Goal: Task Accomplishment & Management: Complete application form

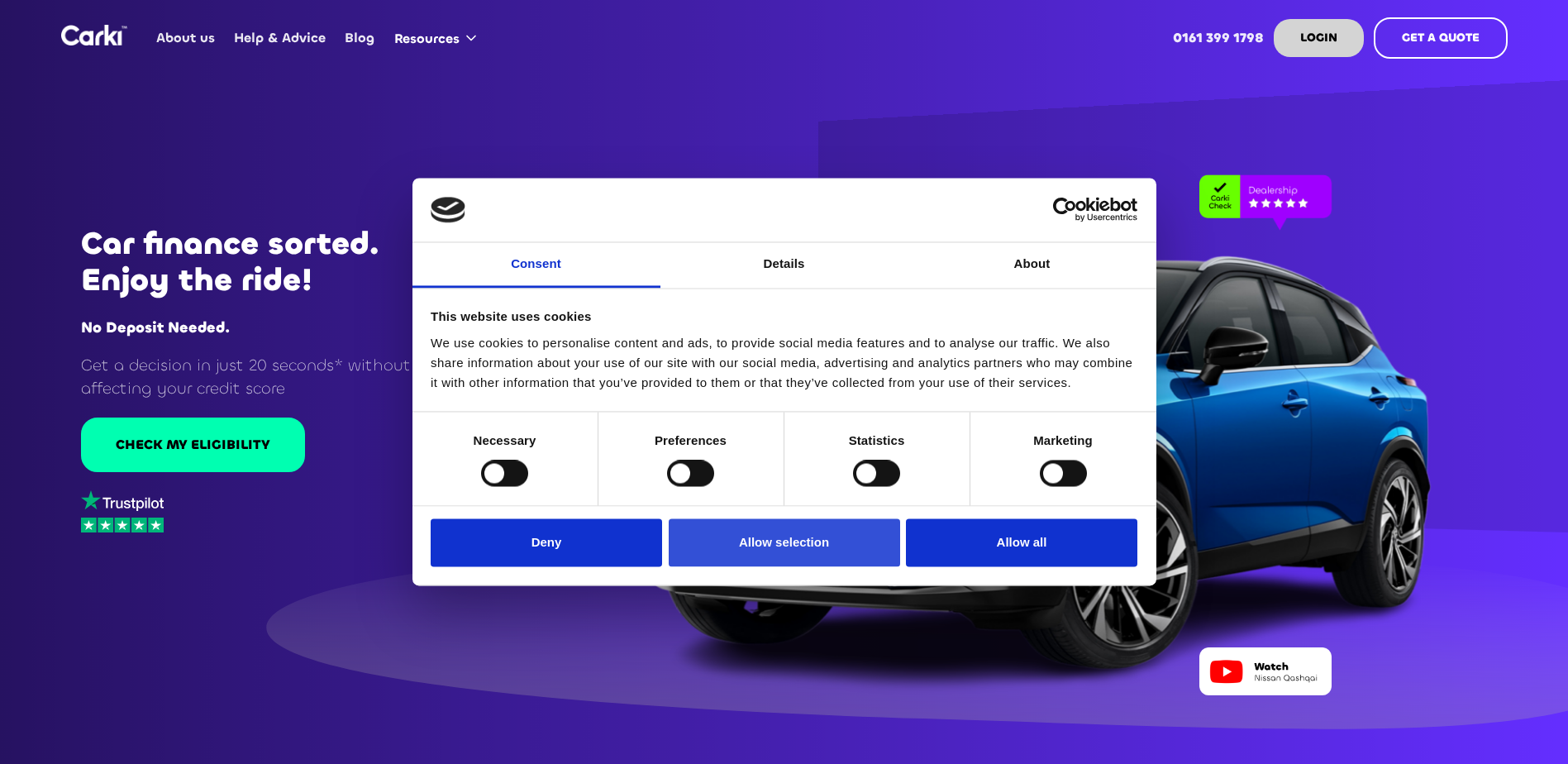
click at [856, 526] on button "Allow selection" at bounding box center [784, 542] width 231 height 48
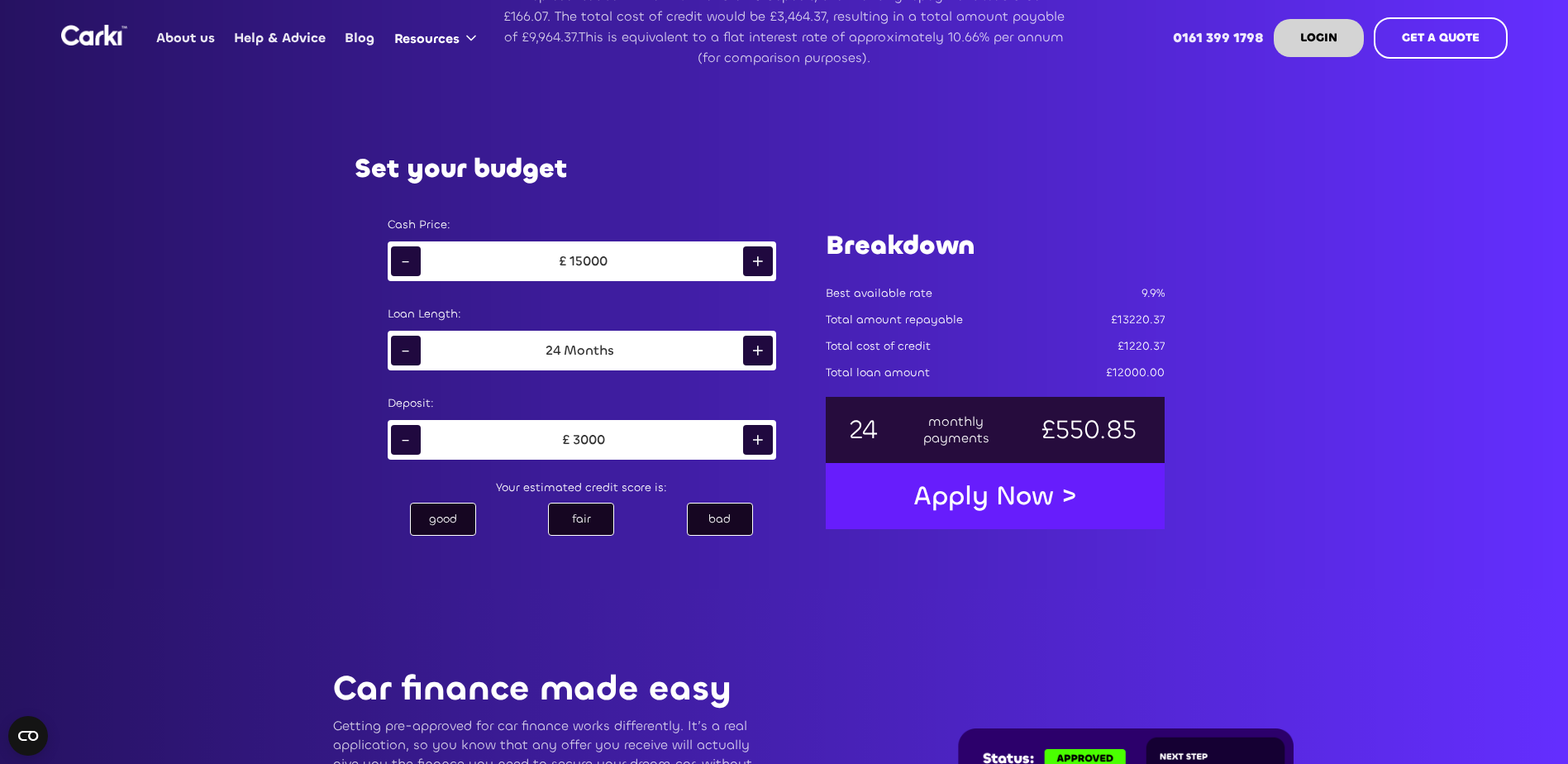
scroll to position [992, 0]
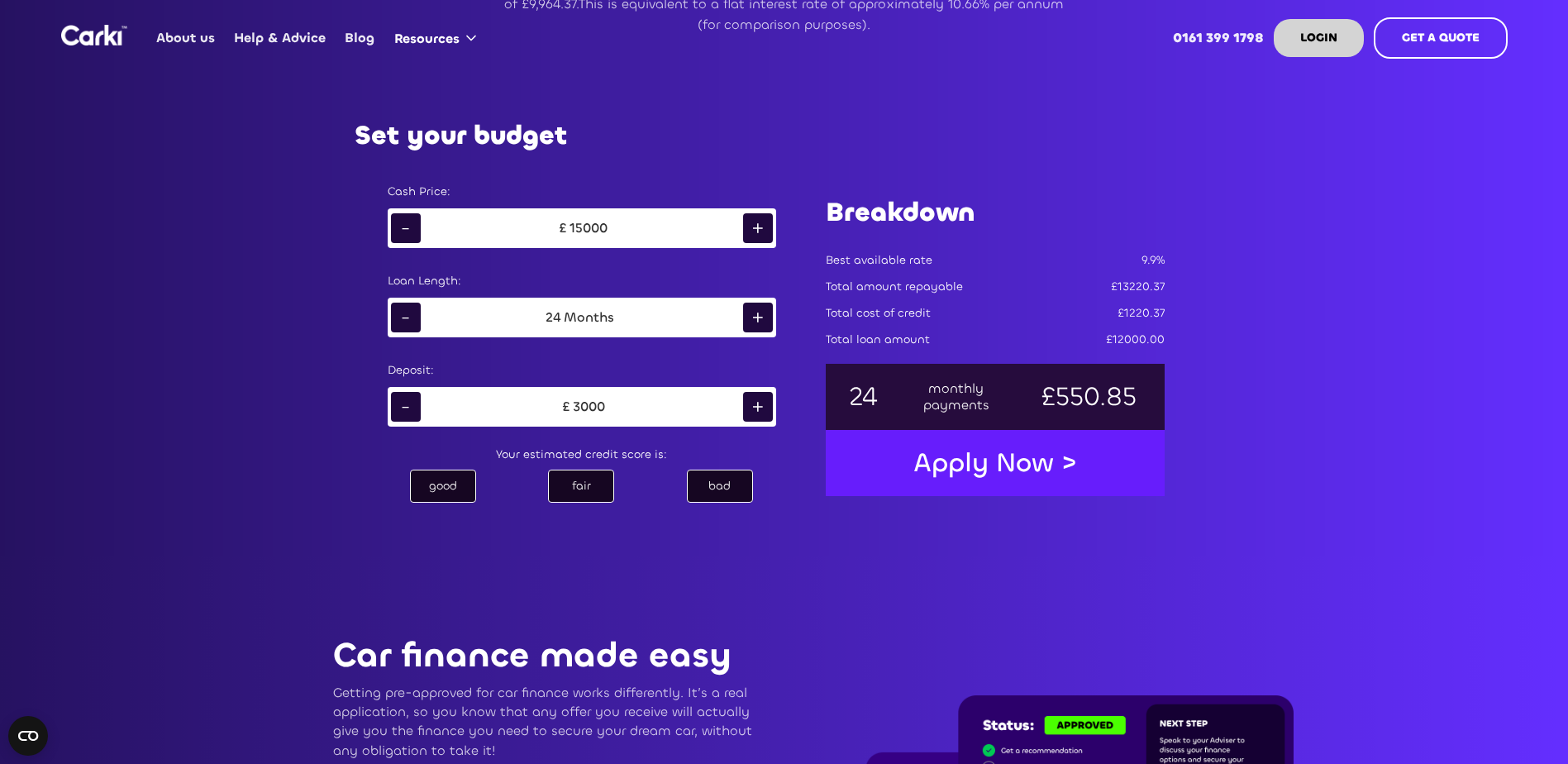
click at [756, 227] on div "+" at bounding box center [757, 228] width 30 height 30
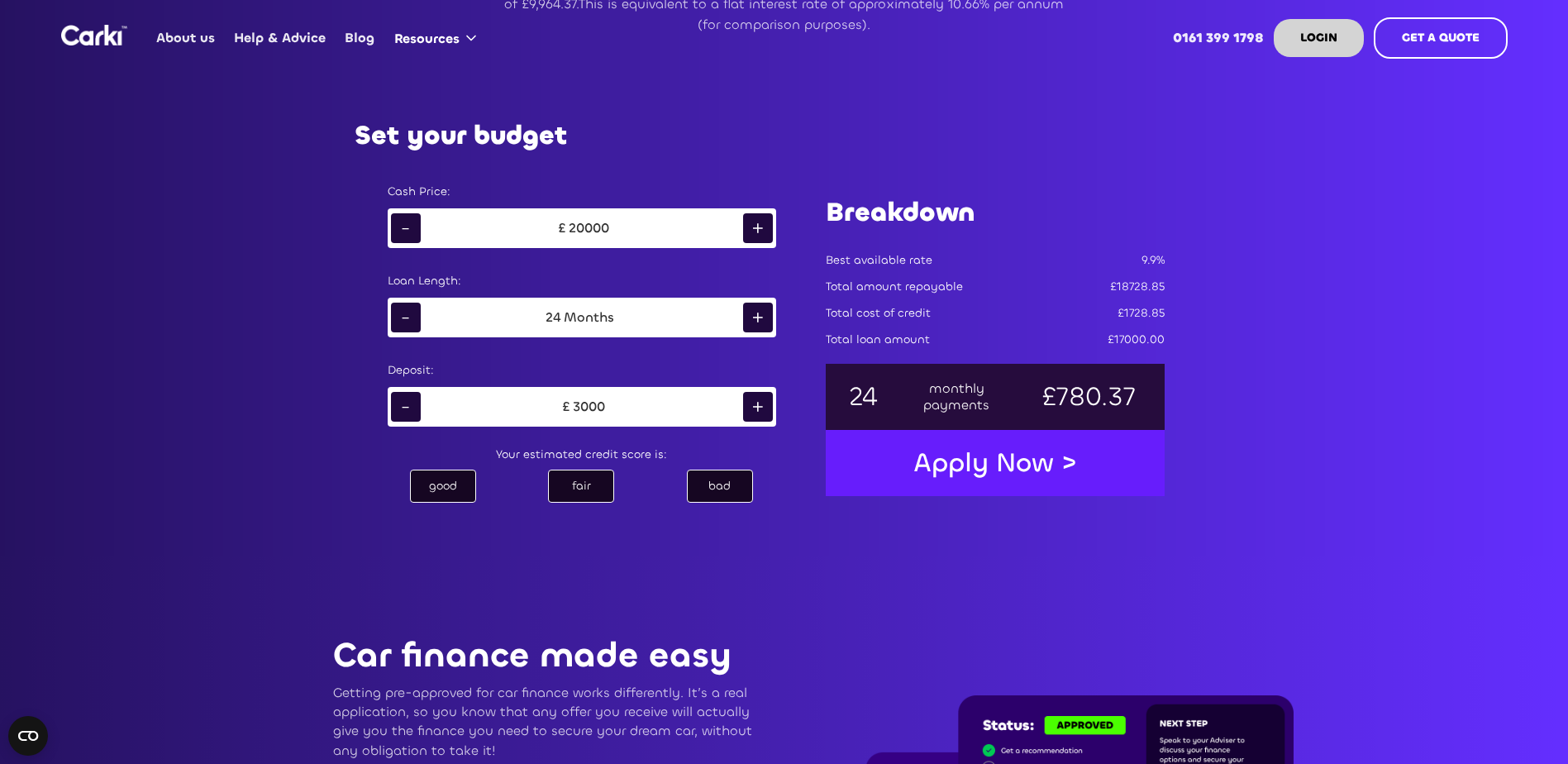
click at [756, 227] on div "+" at bounding box center [757, 228] width 30 height 30
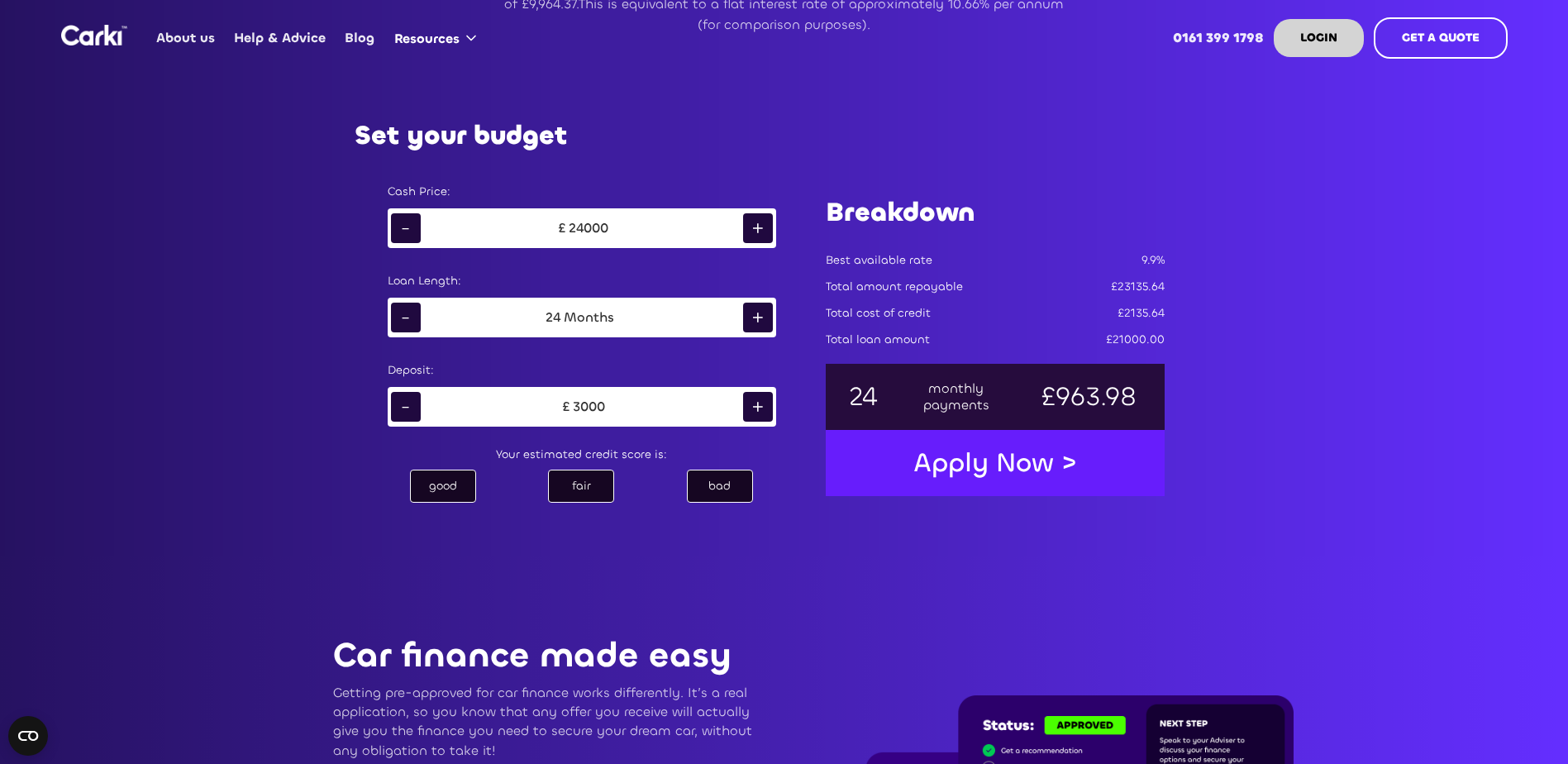
click at [756, 227] on div "+" at bounding box center [757, 228] width 30 height 30
click at [714, 223] on div "£ 29000" at bounding box center [582, 228] width 323 height 24
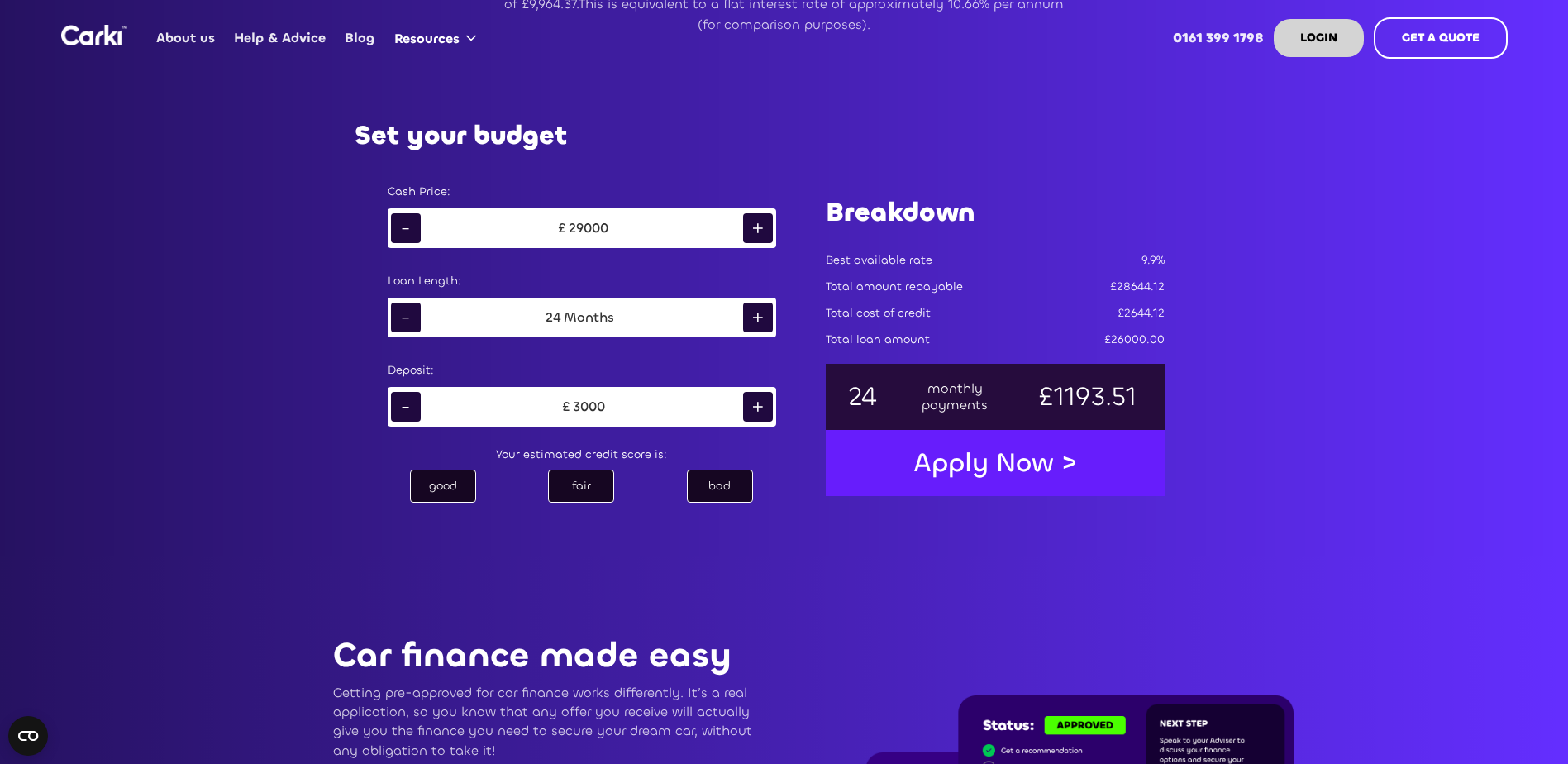
click at [714, 223] on div "£ 29000" at bounding box center [582, 228] width 323 height 24
drag, startPoint x: 714, startPoint y: 223, endPoint x: 620, endPoint y: 228, distance: 94.1
click at [621, 228] on div "£ 29000" at bounding box center [582, 228] width 323 height 24
click at [577, 220] on div "29000" at bounding box center [588, 228] width 40 height 16
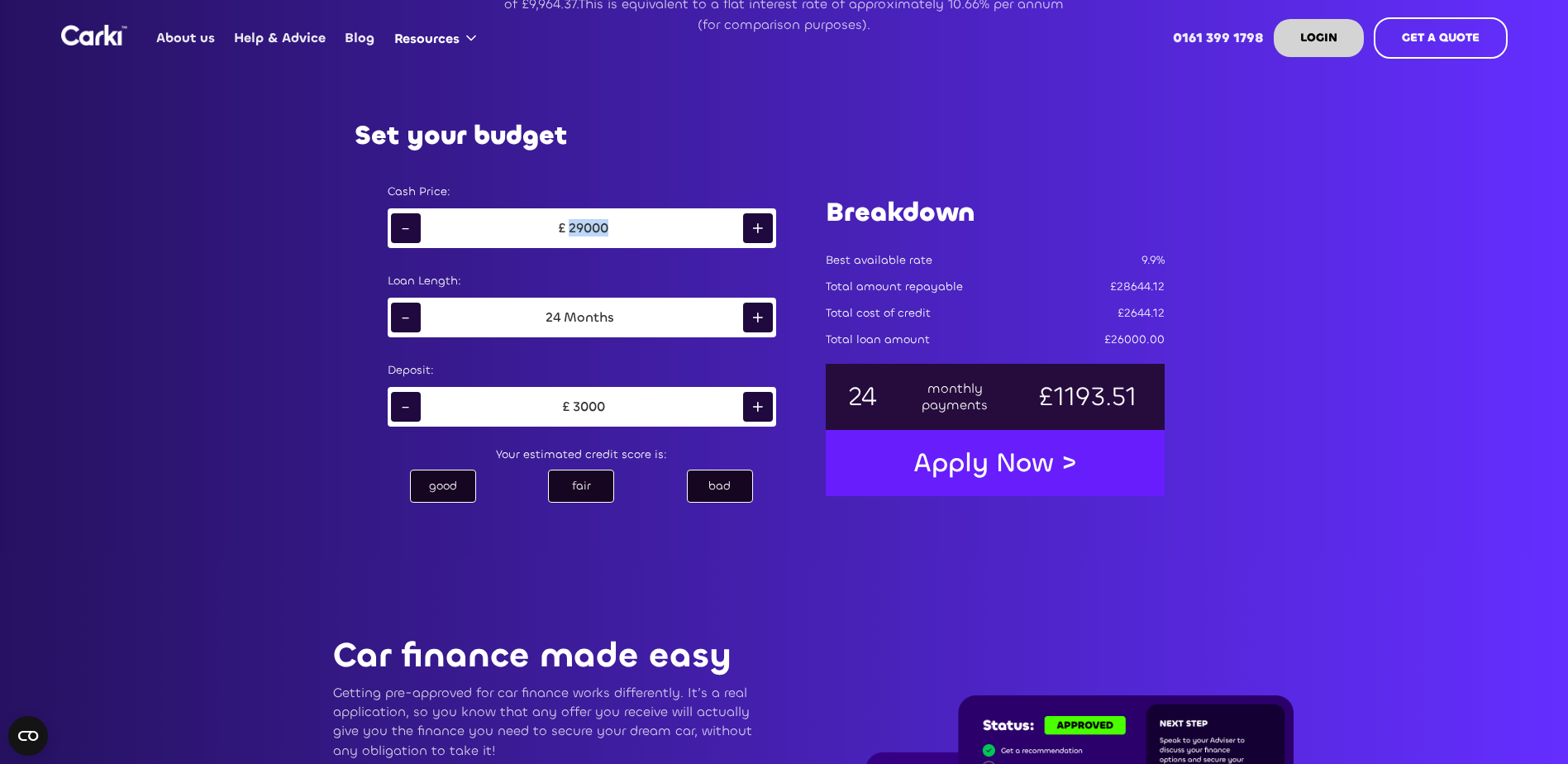
drag, startPoint x: 577, startPoint y: 219, endPoint x: 756, endPoint y: 229, distance: 179.3
click at [756, 237] on div "+" at bounding box center [757, 228] width 30 height 30
click at [756, 229] on div "+" at bounding box center [757, 228] width 30 height 30
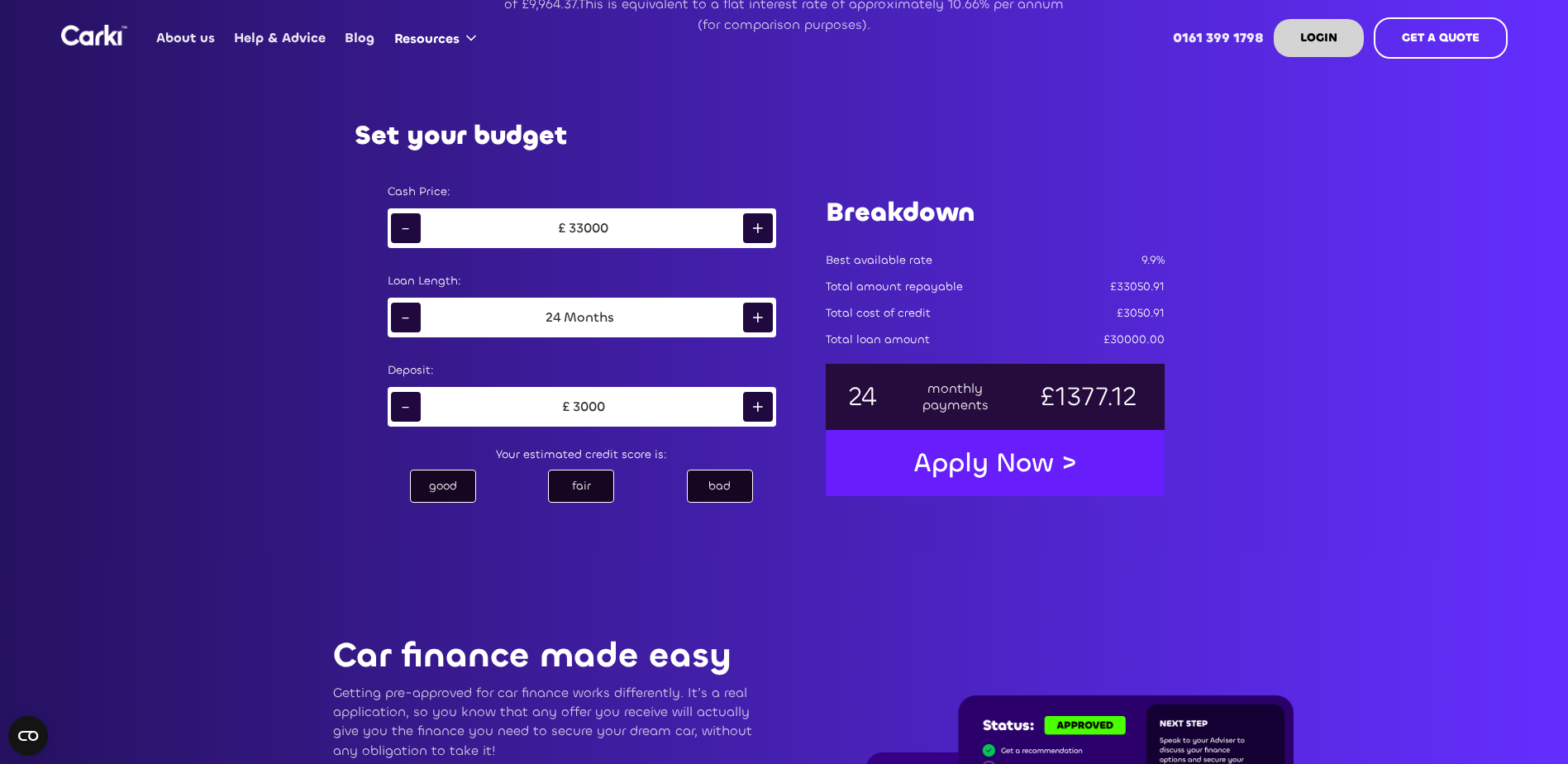
click at [756, 229] on div "+" at bounding box center [757, 228] width 30 height 30
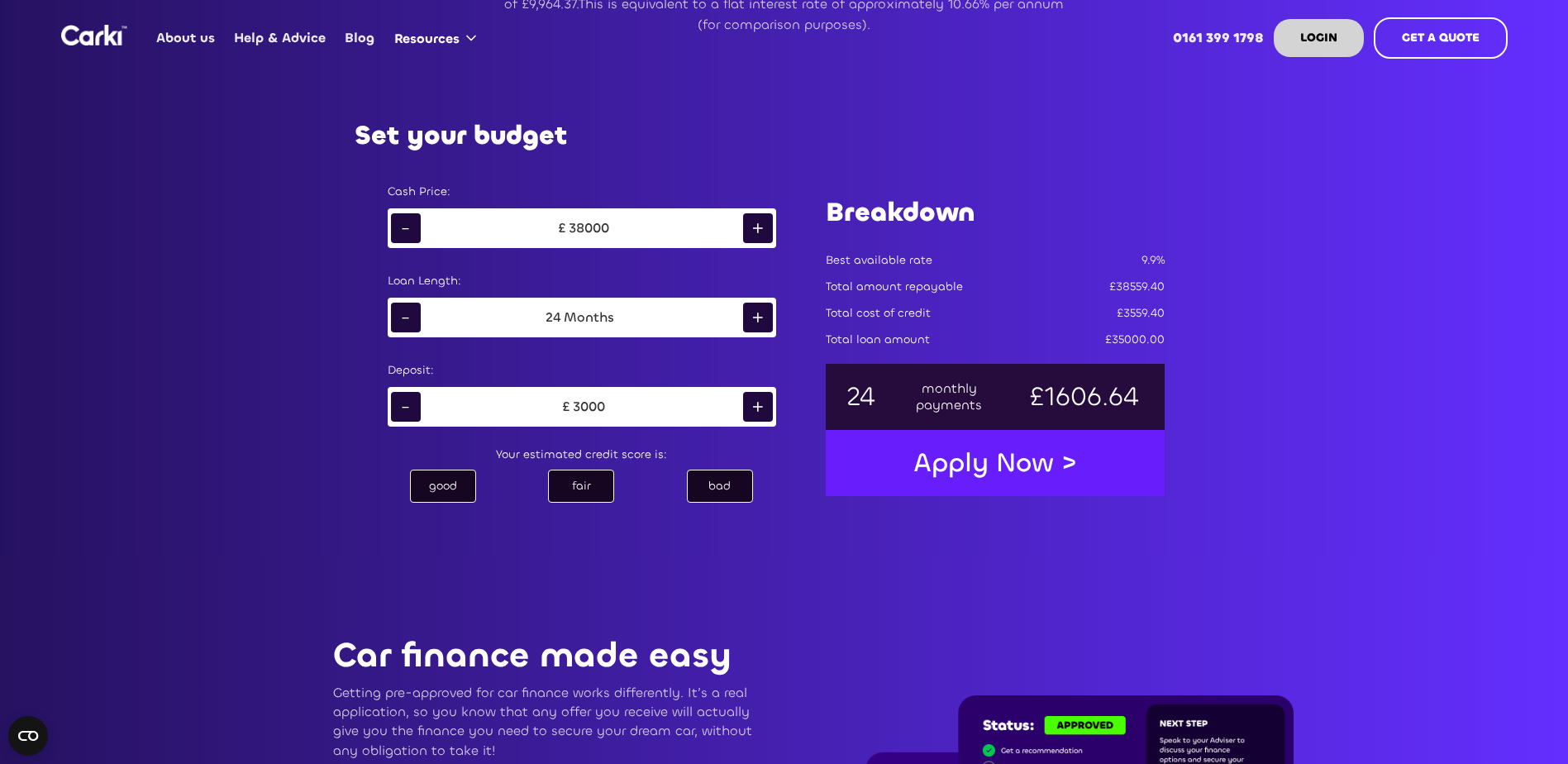
click at [756, 229] on div "+" at bounding box center [757, 228] width 30 height 30
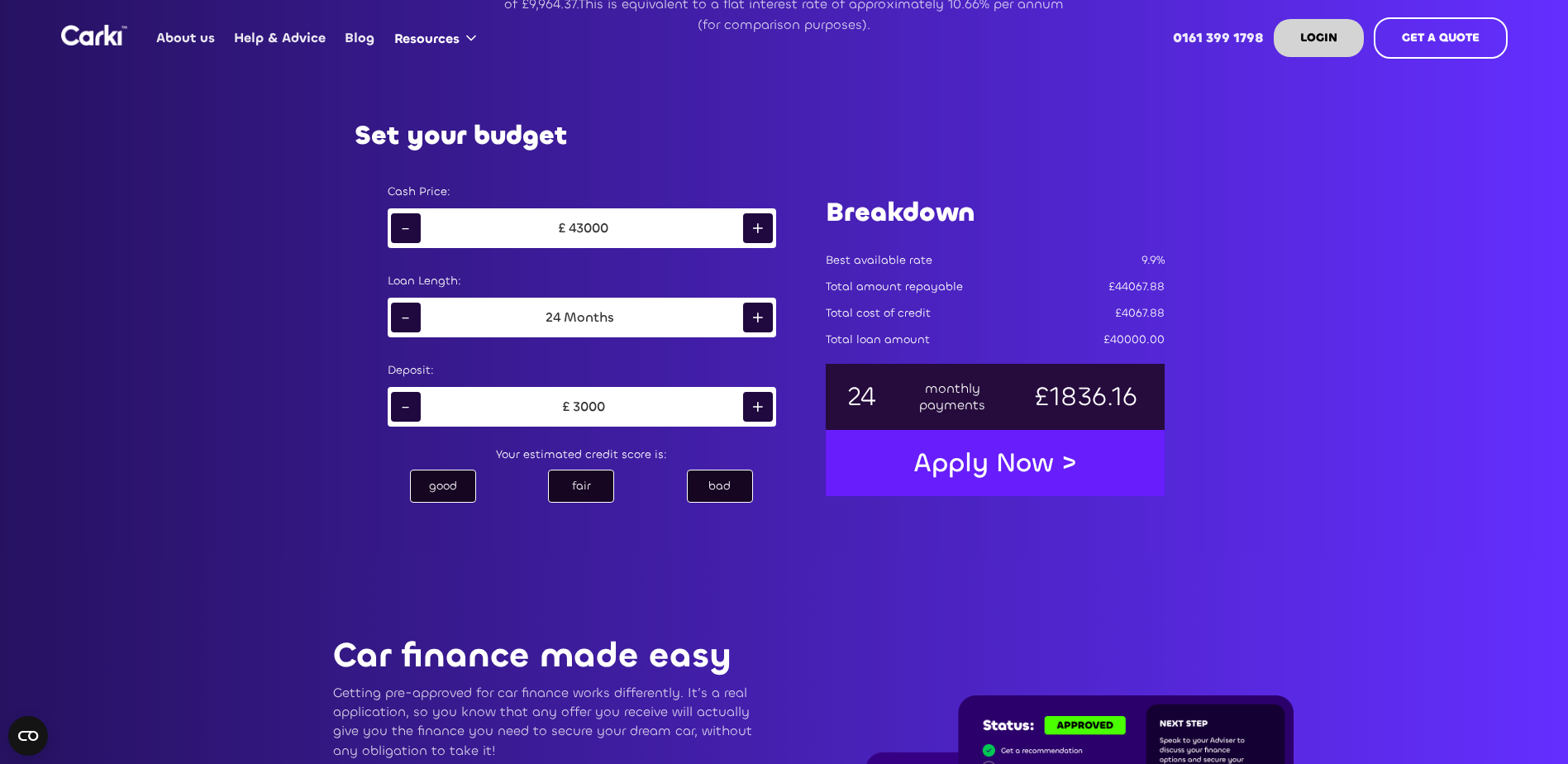
click at [756, 229] on div "+" at bounding box center [757, 228] width 30 height 30
click at [584, 228] on div "45000" at bounding box center [588, 228] width 40 height 16
click at [587, 231] on div "45000" at bounding box center [588, 228] width 40 height 16
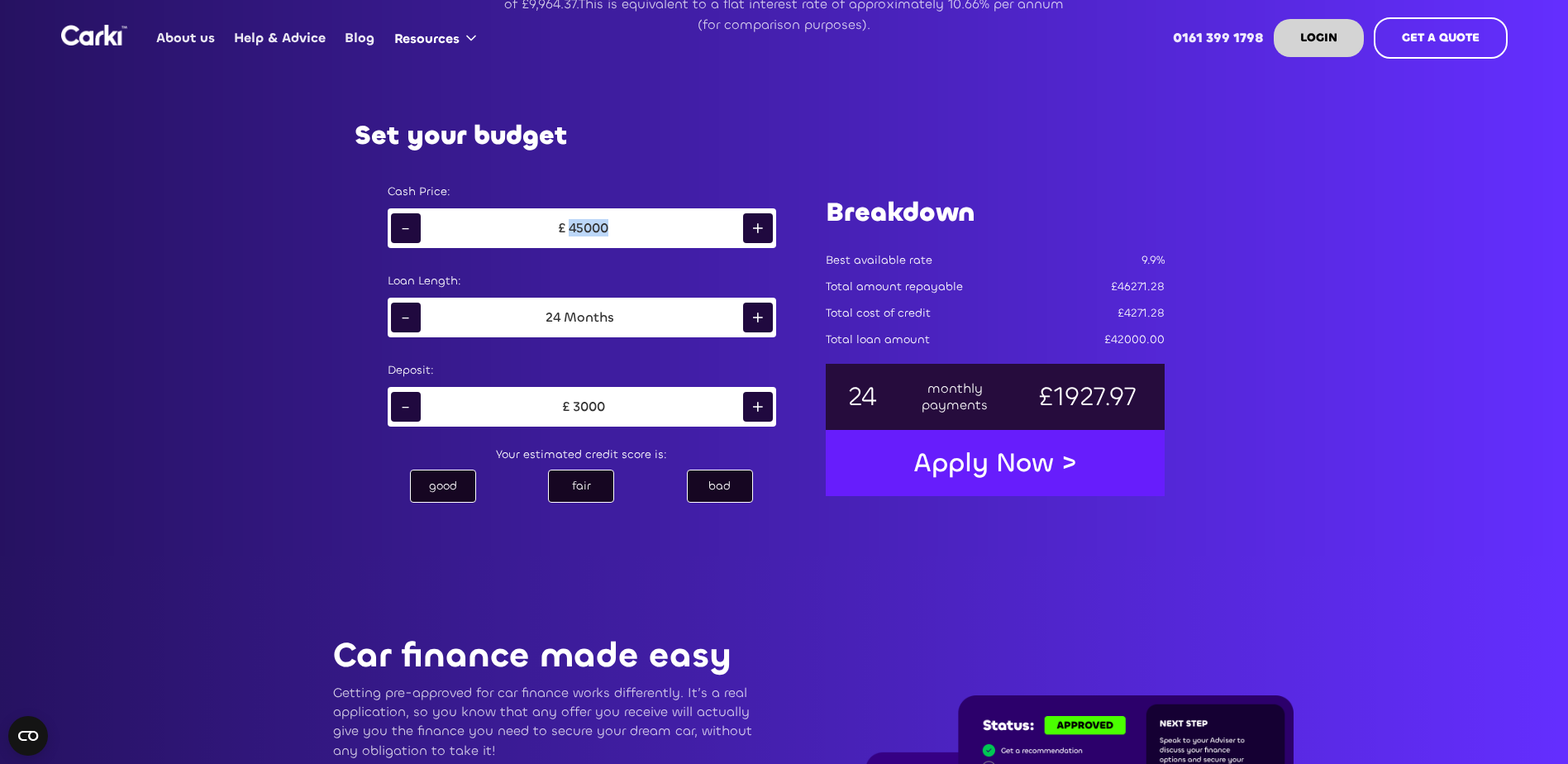
click at [587, 231] on div "45000" at bounding box center [588, 228] width 40 height 16
drag, startPoint x: 587, startPoint y: 231, endPoint x: 746, endPoint y: 224, distance: 159.2
click at [746, 224] on div "+" at bounding box center [757, 228] width 30 height 30
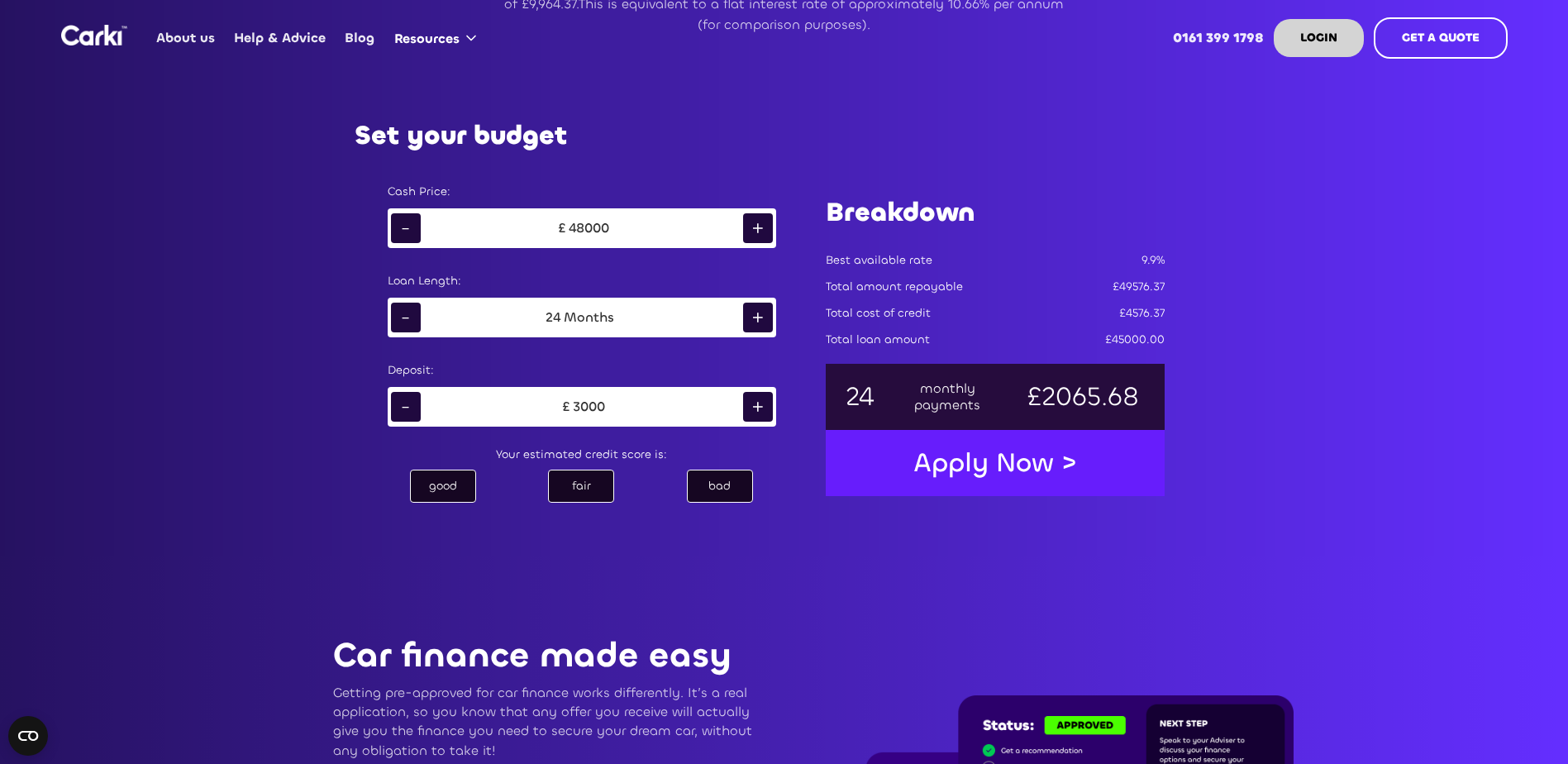
click at [746, 224] on div "+" at bounding box center [757, 228] width 30 height 30
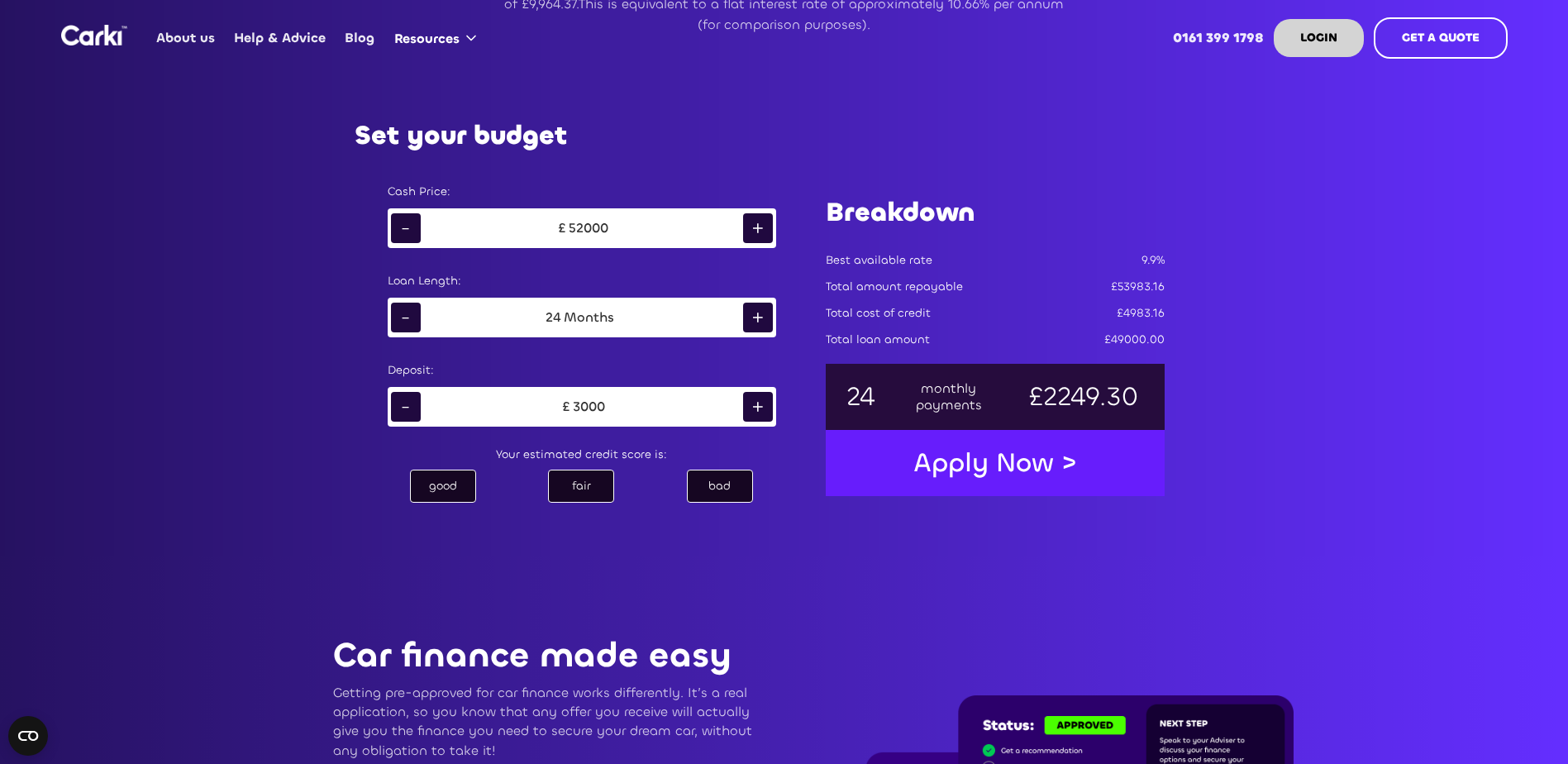
click at [746, 224] on div "+" at bounding box center [757, 228] width 30 height 30
click at [729, 495] on div "bad" at bounding box center [719, 486] width 66 height 33
click at [460, 489] on div "good" at bounding box center [443, 486] width 66 height 33
click at [714, 492] on div "bad" at bounding box center [719, 486] width 66 height 33
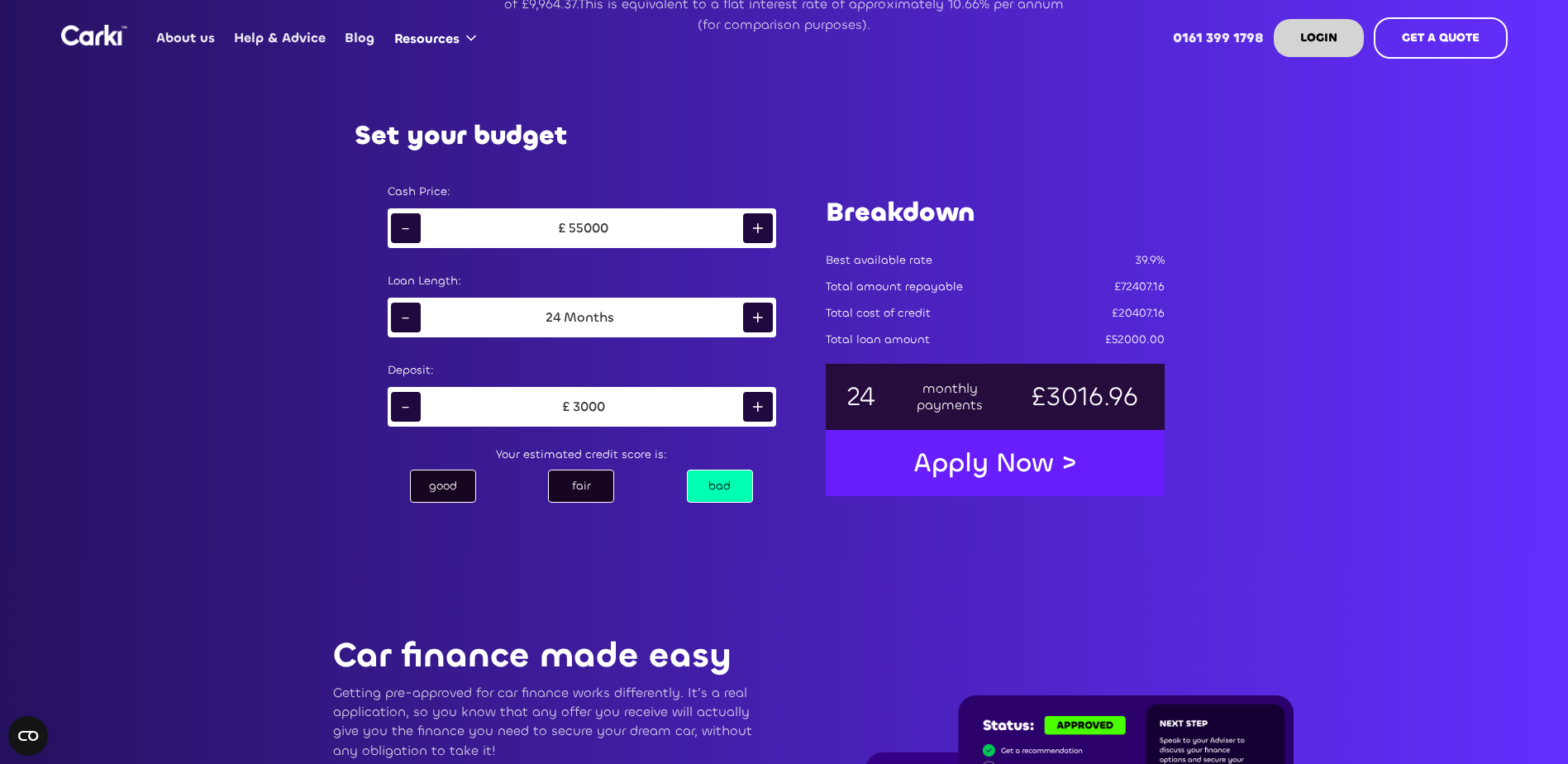
click at [575, 489] on div "fair" at bounding box center [580, 486] width 66 height 33
click at [468, 489] on div "good" at bounding box center [443, 486] width 66 height 33
click at [765, 222] on div "+" at bounding box center [757, 228] width 30 height 30
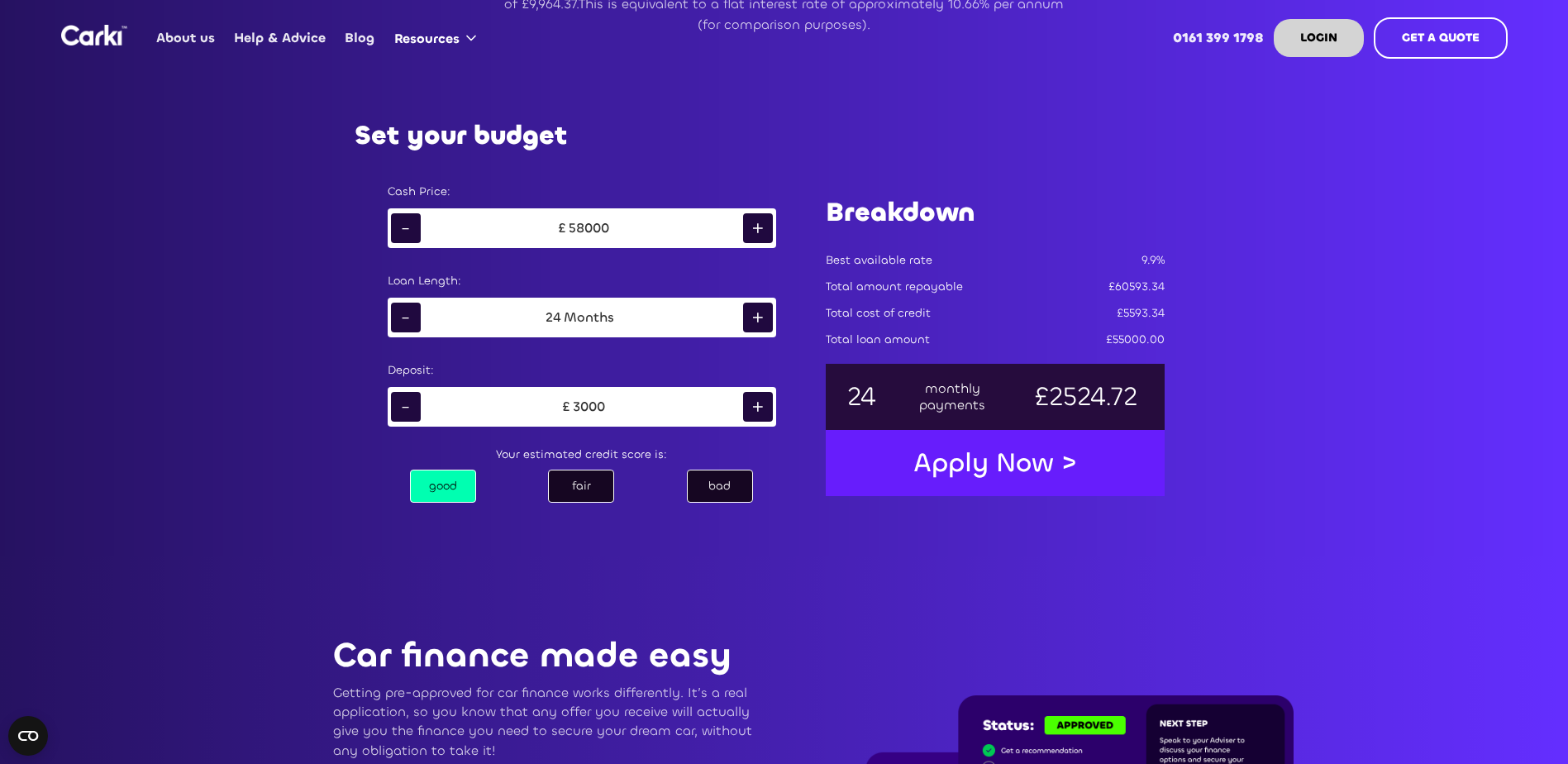
click at [765, 222] on div "+" at bounding box center [757, 228] width 30 height 30
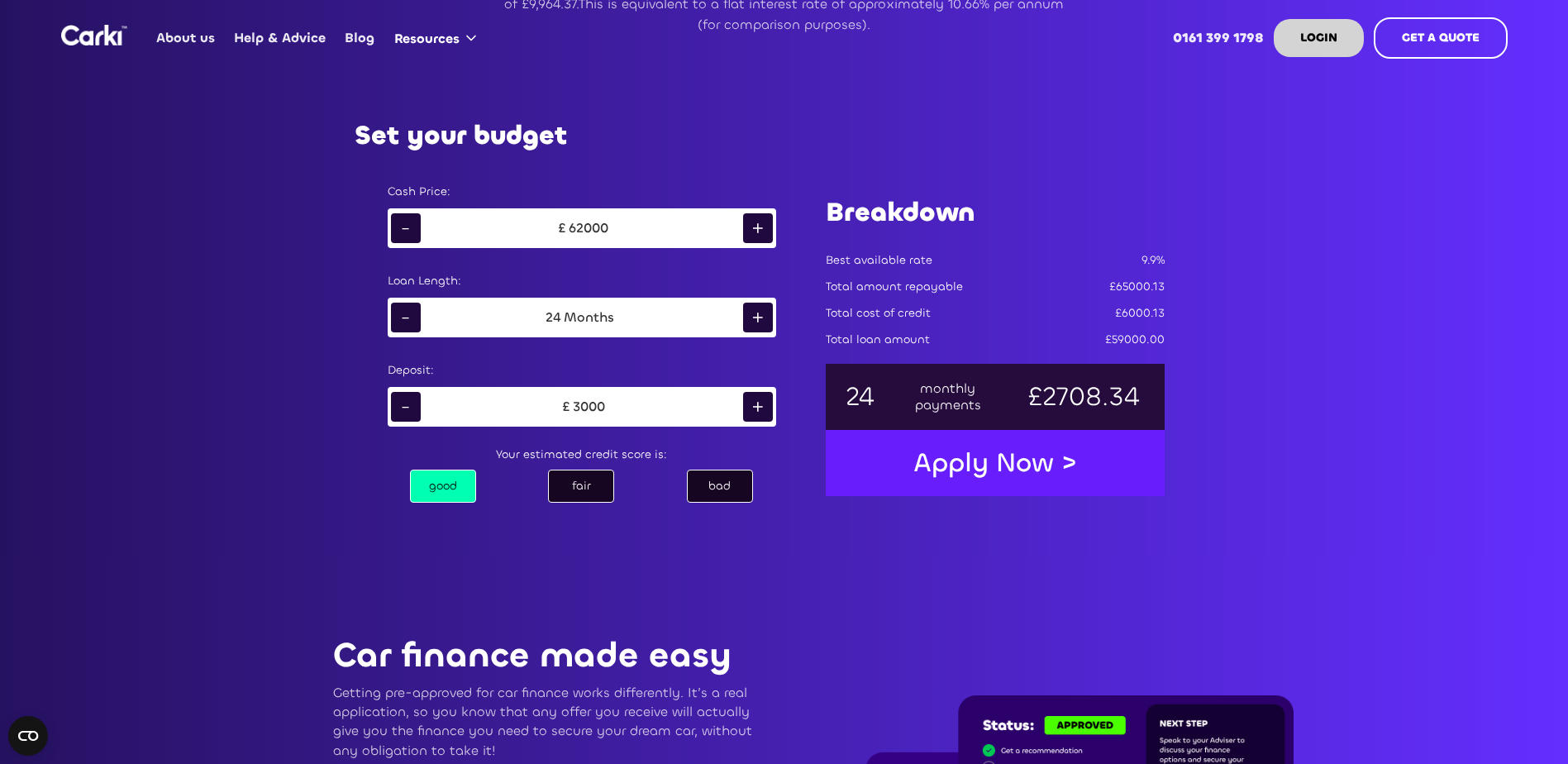
click at [765, 222] on div "+" at bounding box center [757, 228] width 30 height 30
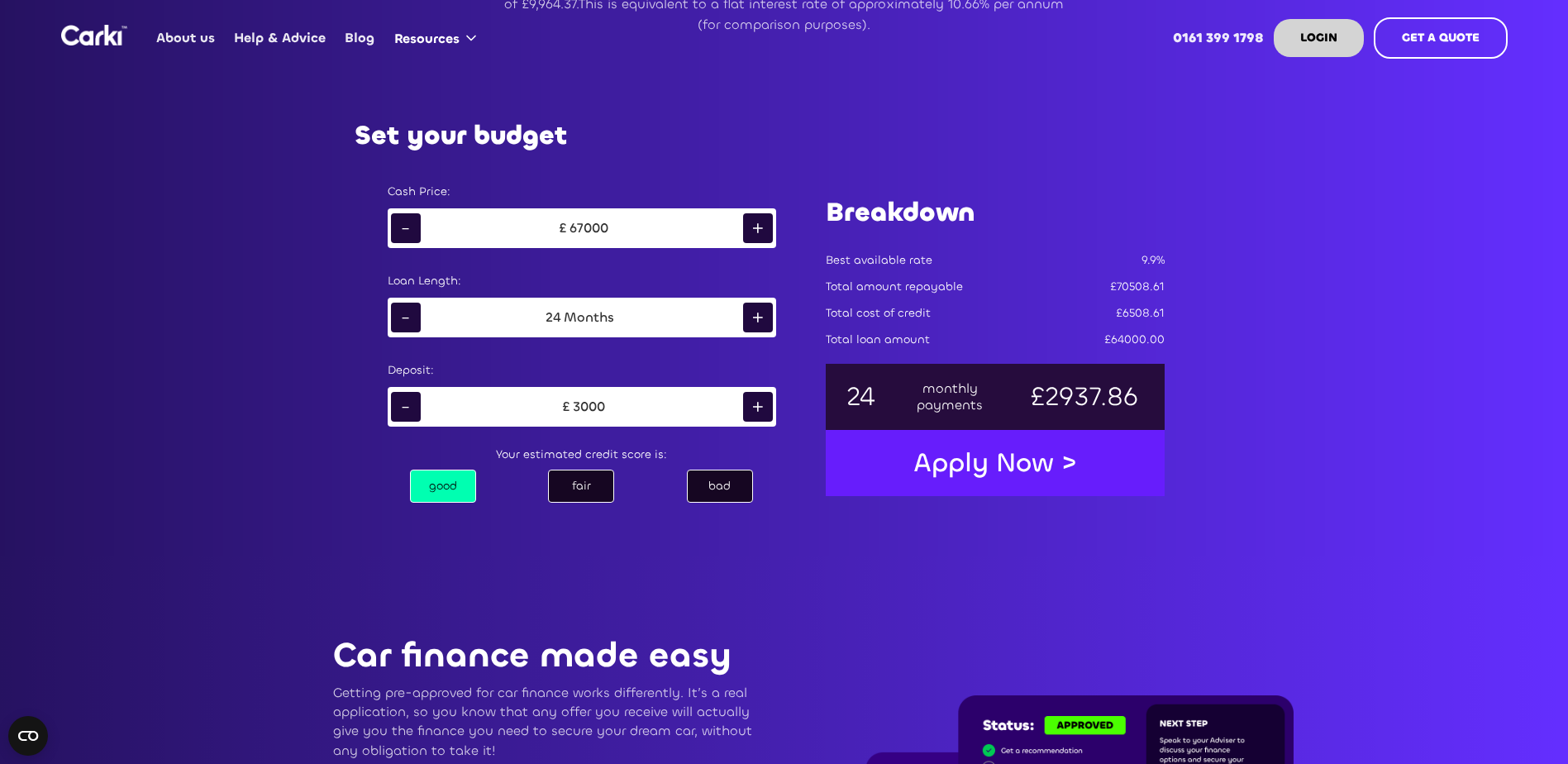
click at [765, 222] on div "+" at bounding box center [757, 228] width 30 height 30
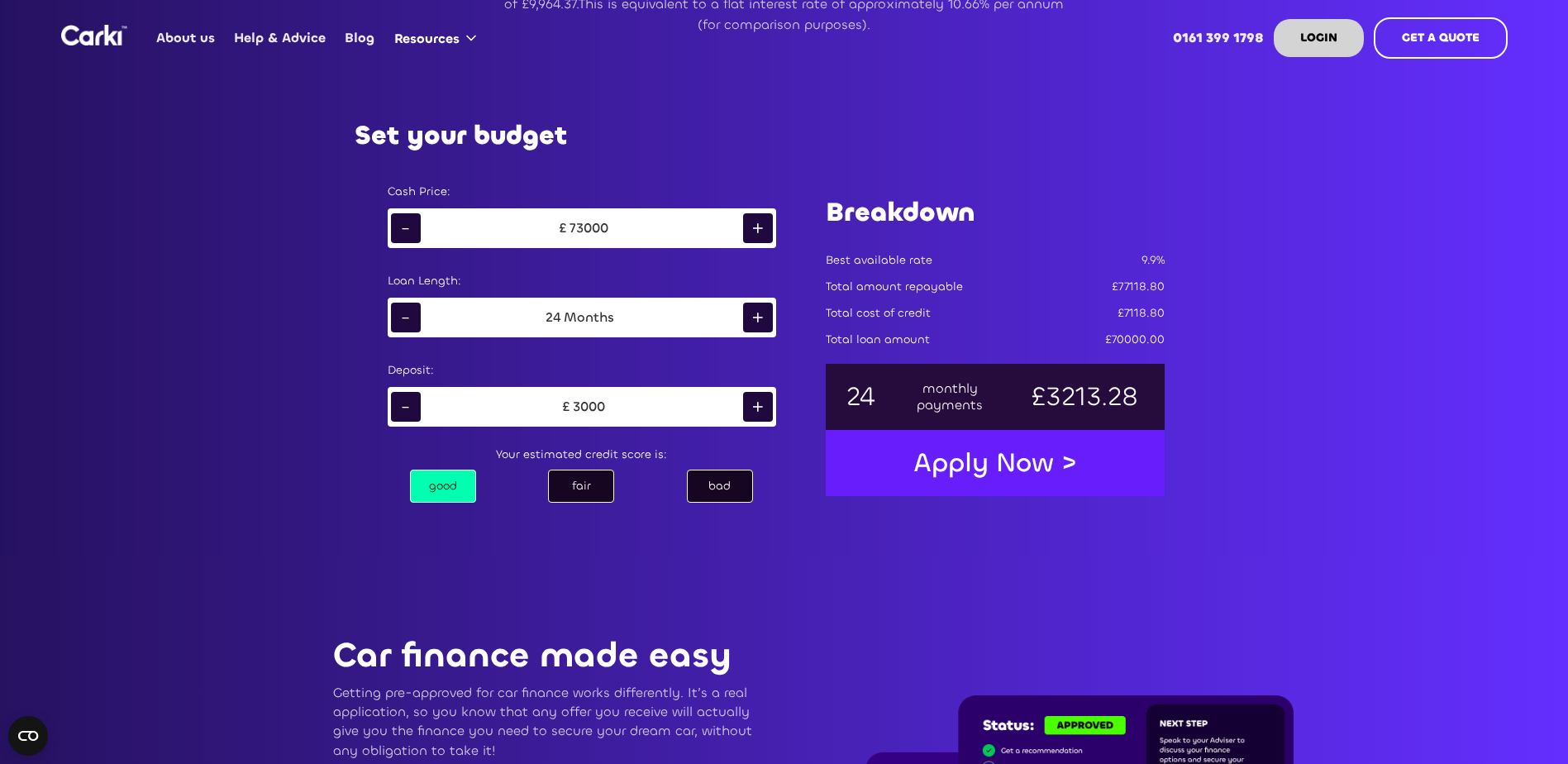
click at [765, 222] on div "+" at bounding box center [757, 228] width 30 height 30
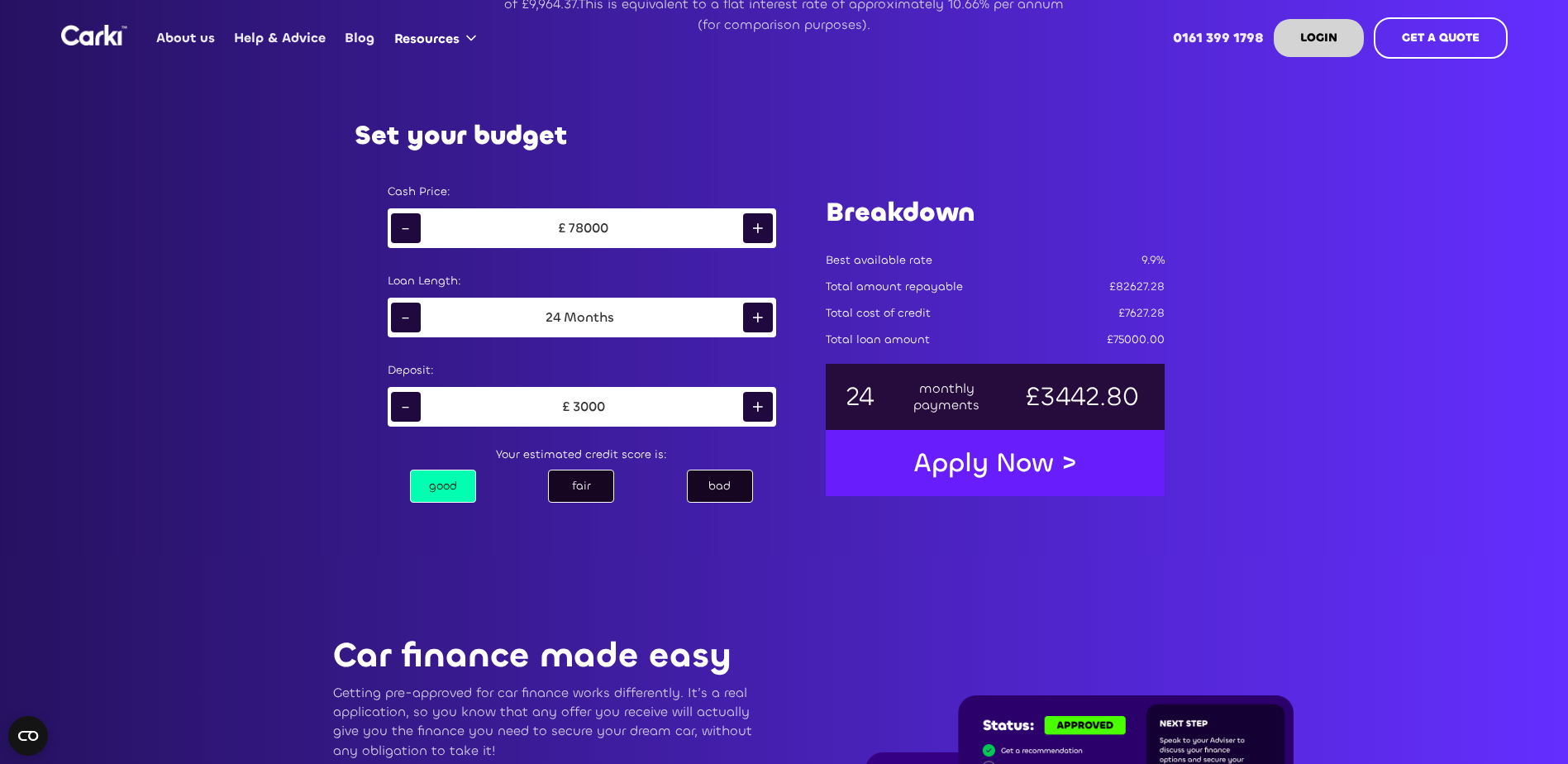
click at [765, 222] on div "+" at bounding box center [757, 228] width 30 height 30
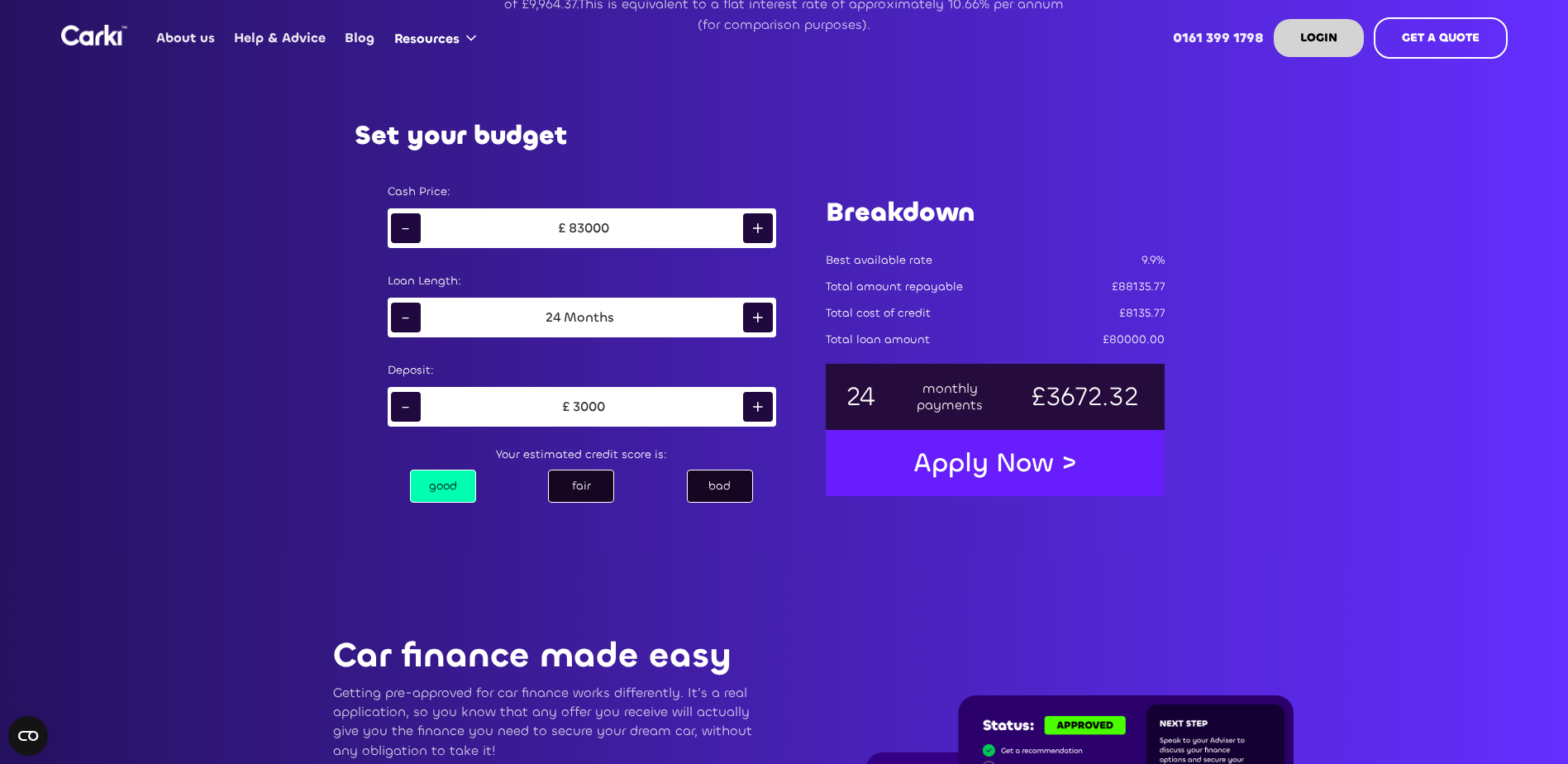
click at [765, 222] on div "+" at bounding box center [757, 228] width 30 height 30
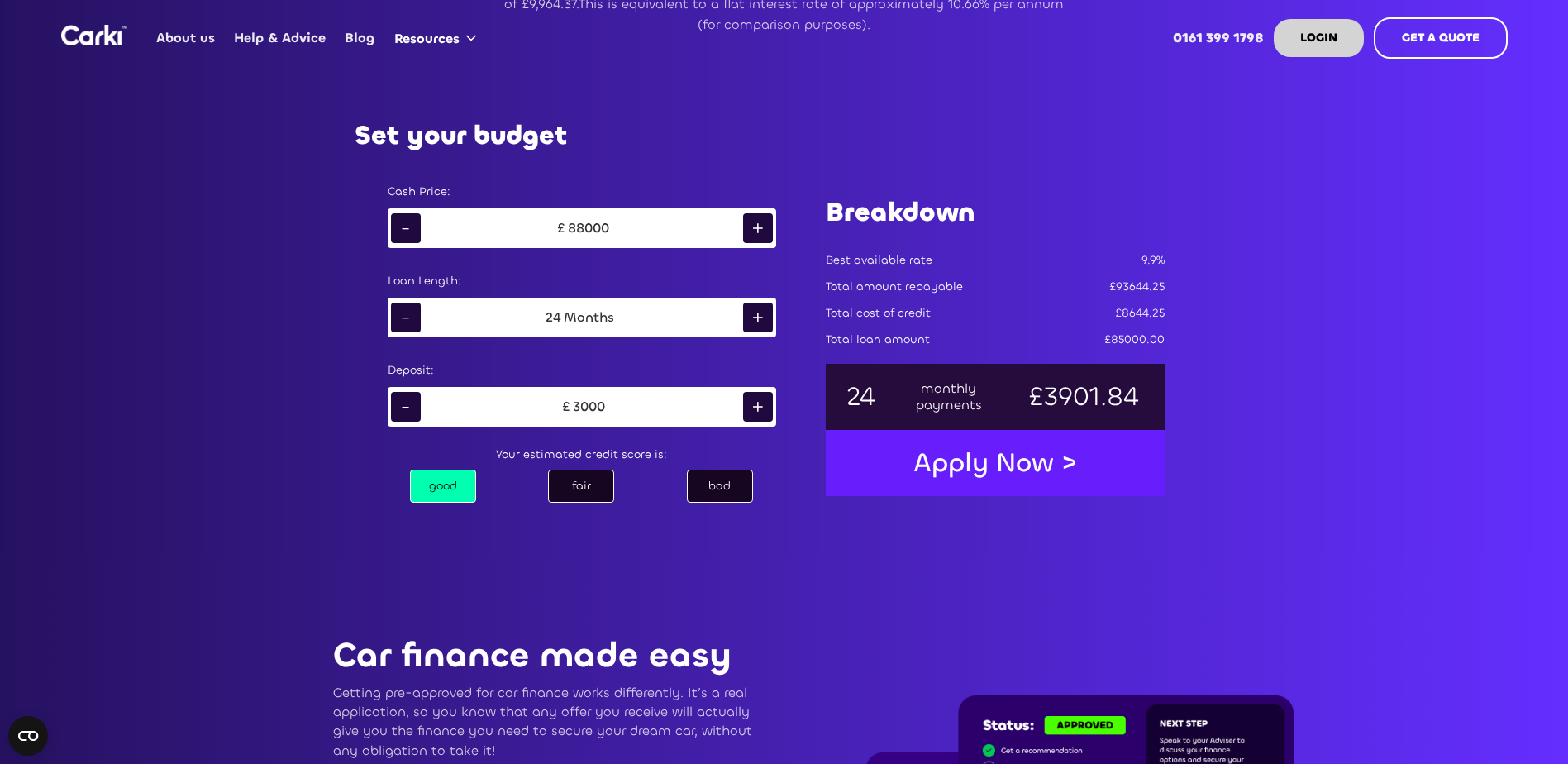
click at [765, 222] on div "+" at bounding box center [757, 228] width 30 height 30
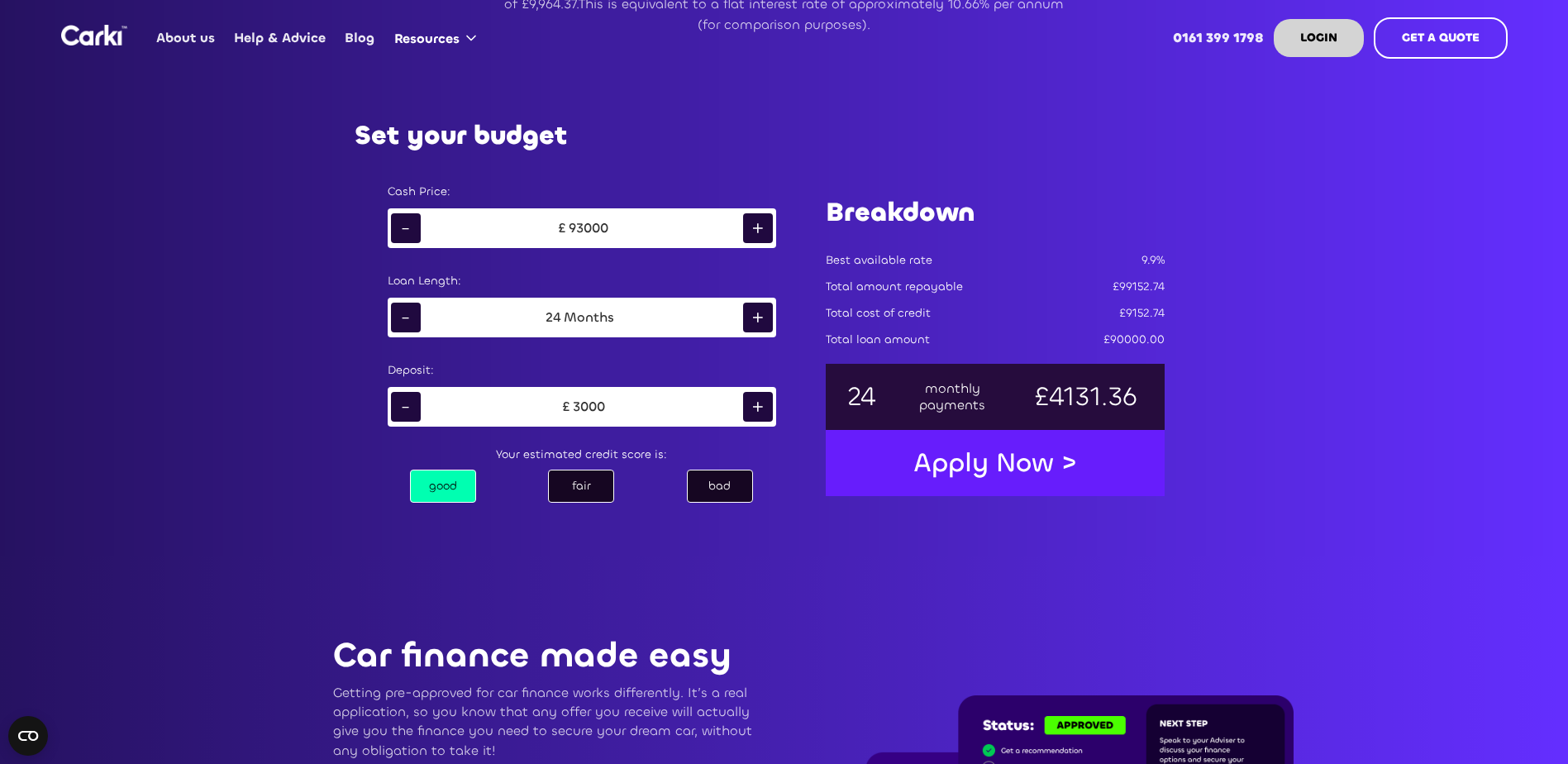
click at [765, 222] on div "+" at bounding box center [757, 228] width 30 height 30
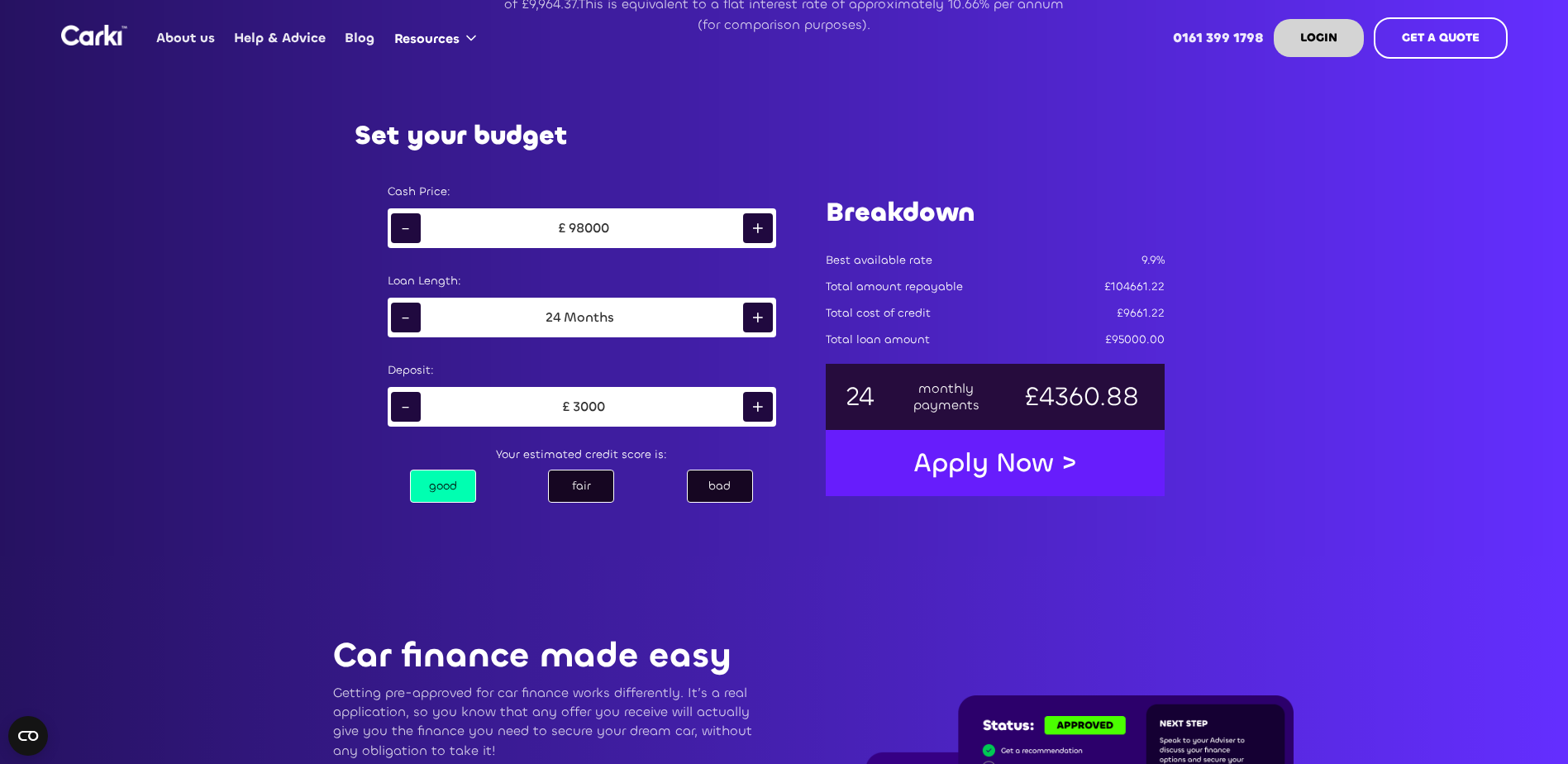
click at [765, 222] on div "+" at bounding box center [757, 228] width 30 height 30
click at [757, 404] on div "+" at bounding box center [757, 407] width 30 height 30
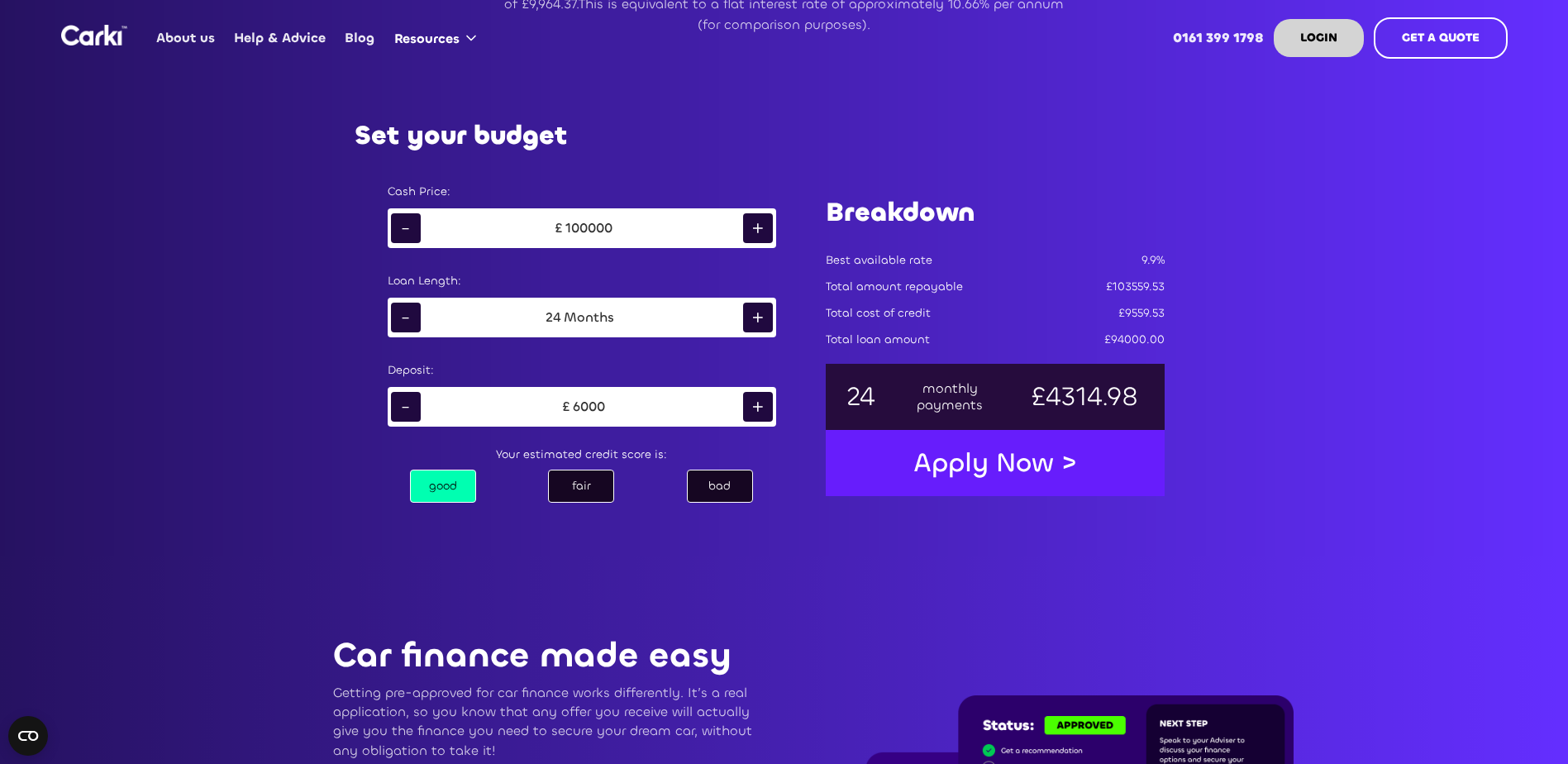
click at [757, 404] on div "+" at bounding box center [757, 407] width 30 height 30
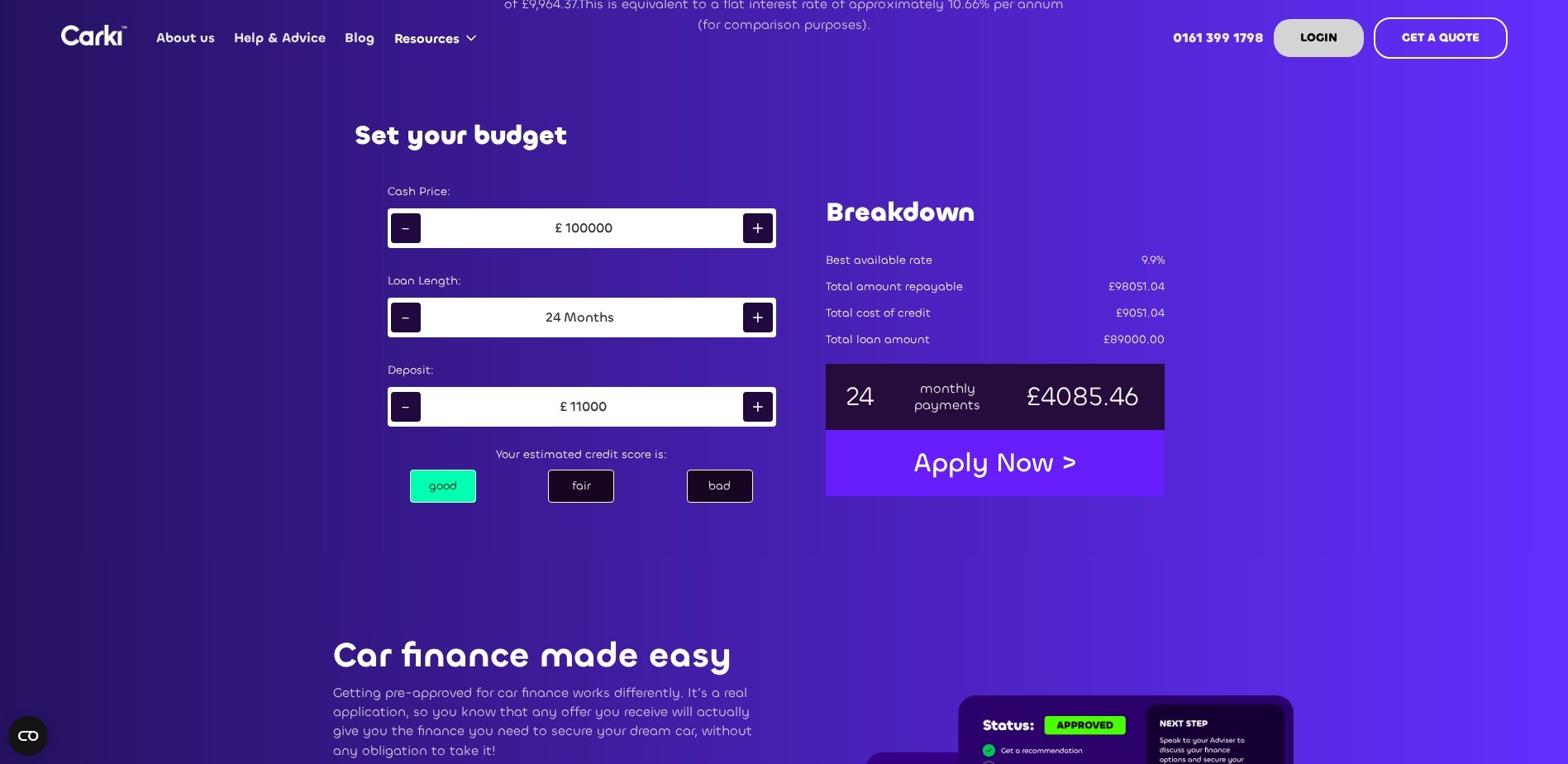
click at [757, 404] on div "+" at bounding box center [757, 407] width 30 height 30
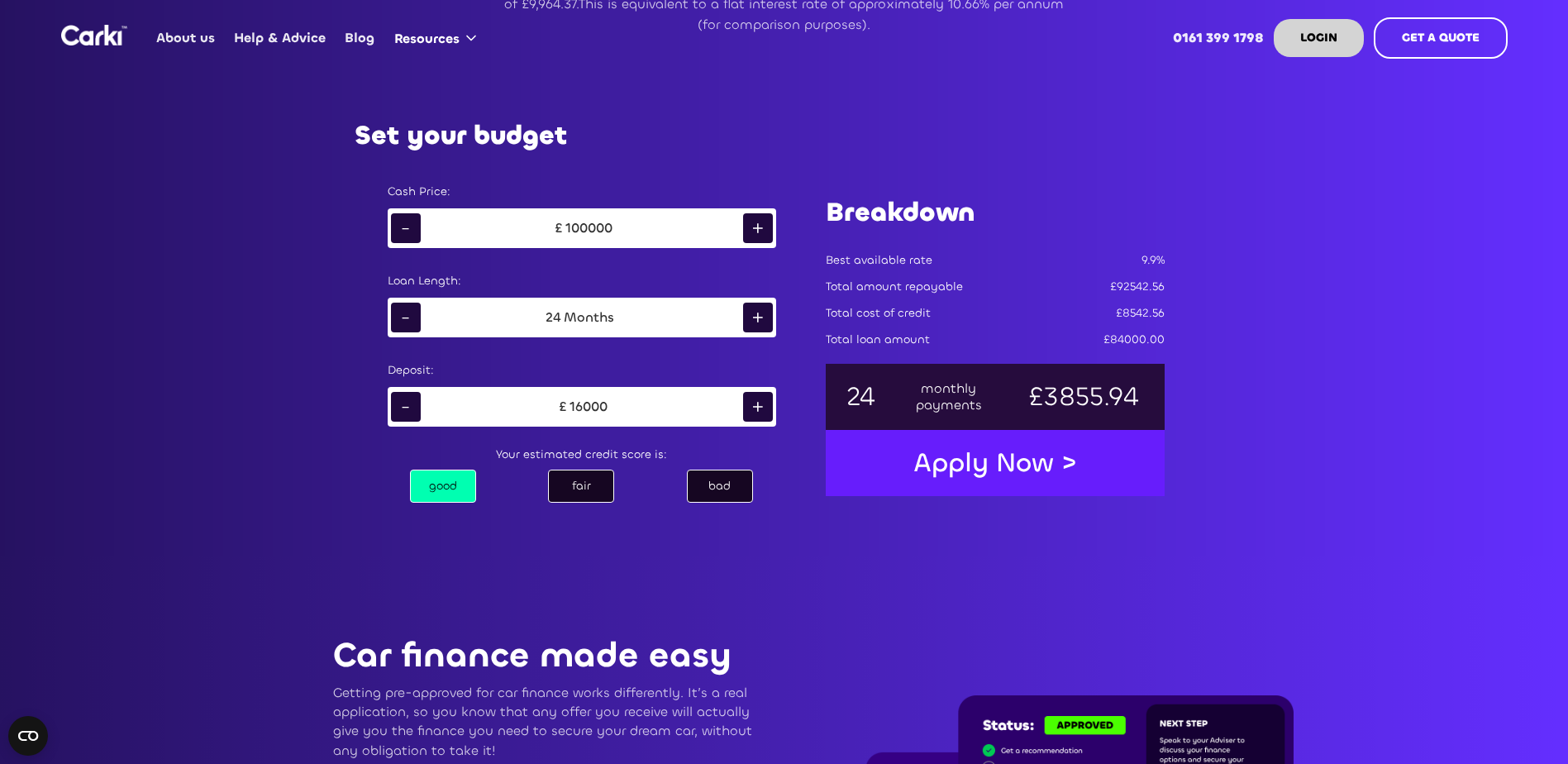
click at [757, 404] on div "+" at bounding box center [757, 407] width 30 height 30
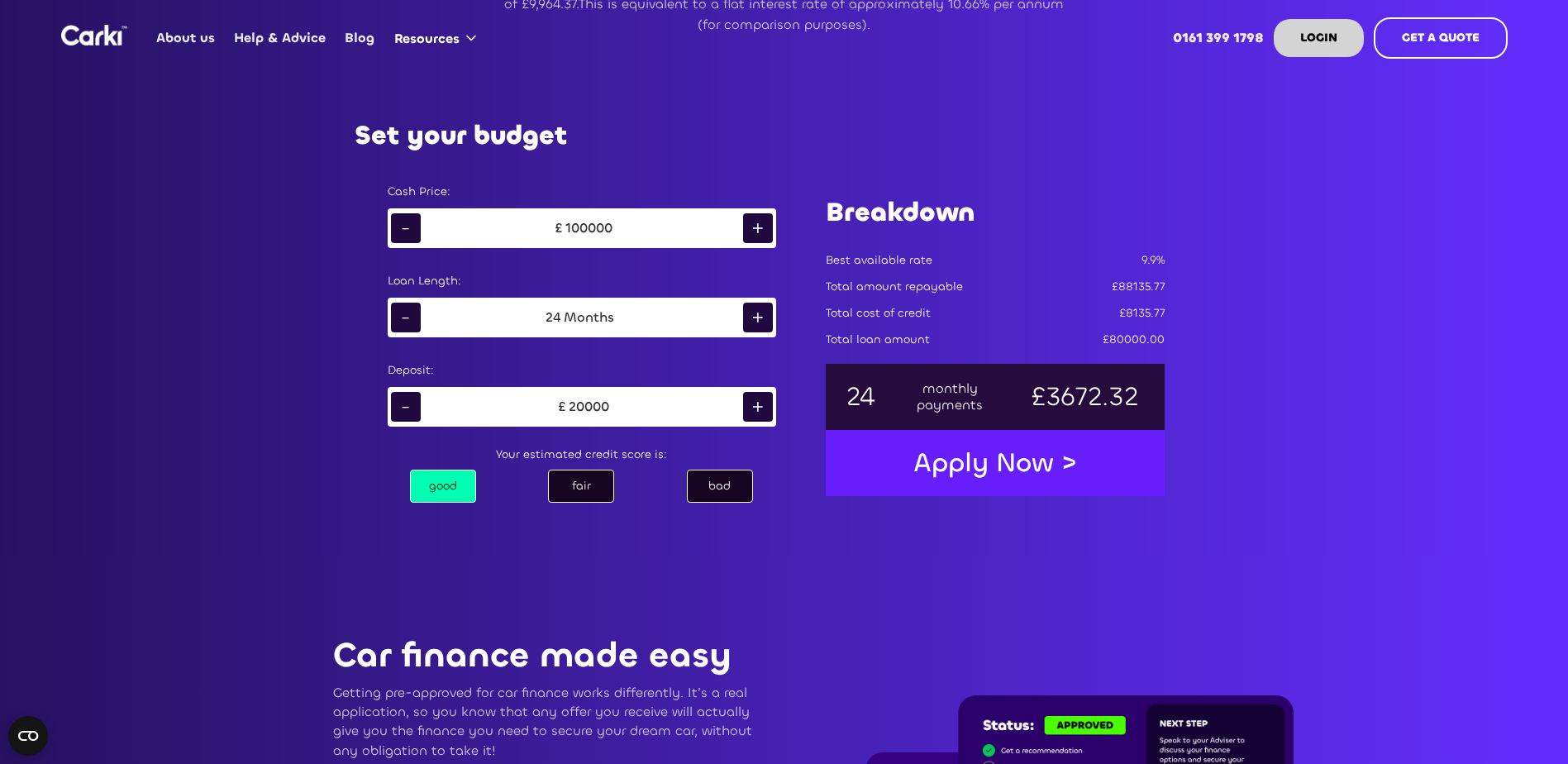
click at [757, 404] on div "+" at bounding box center [757, 407] width 30 height 30
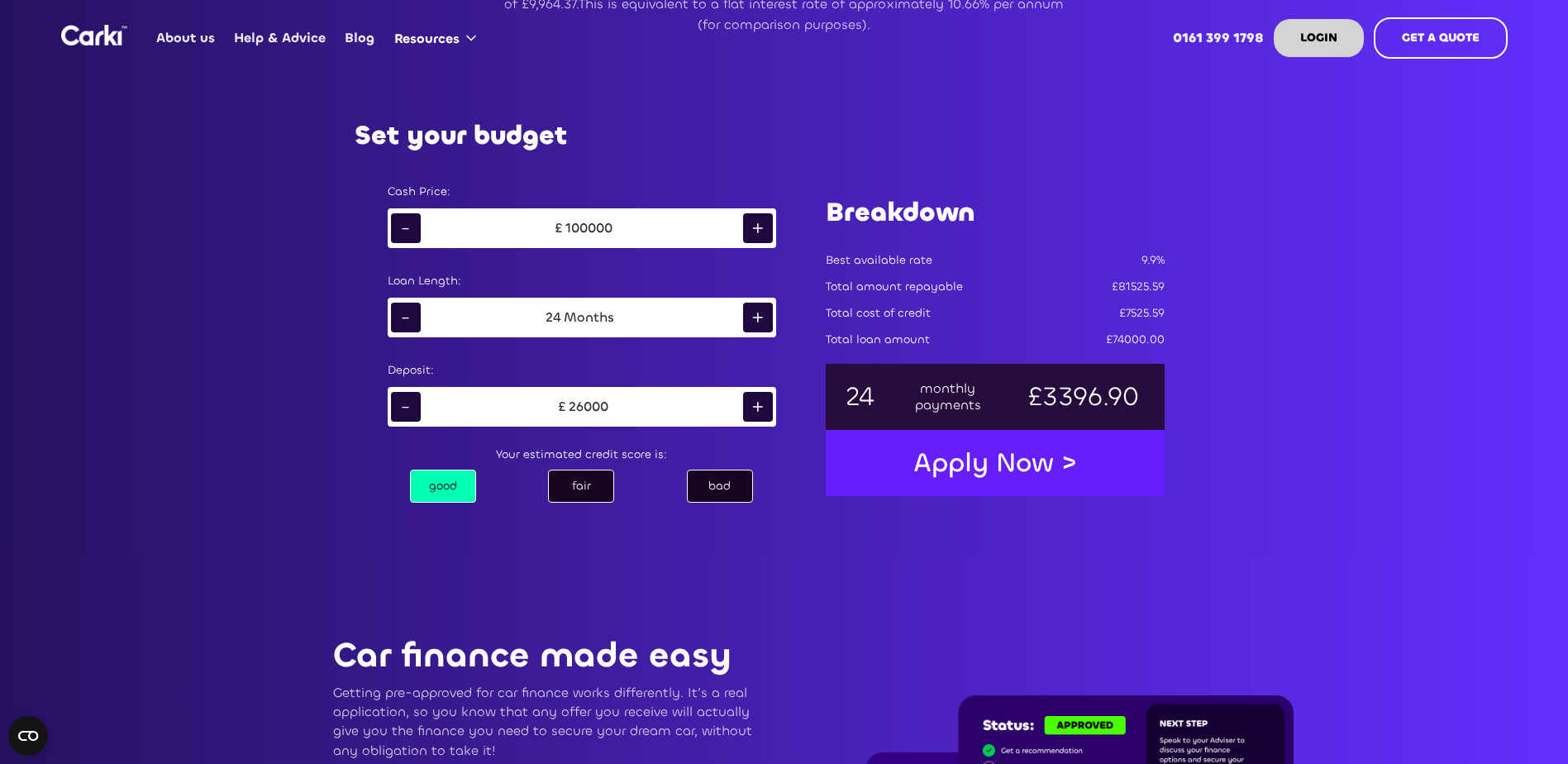
click at [757, 404] on div "+" at bounding box center [757, 407] width 30 height 30
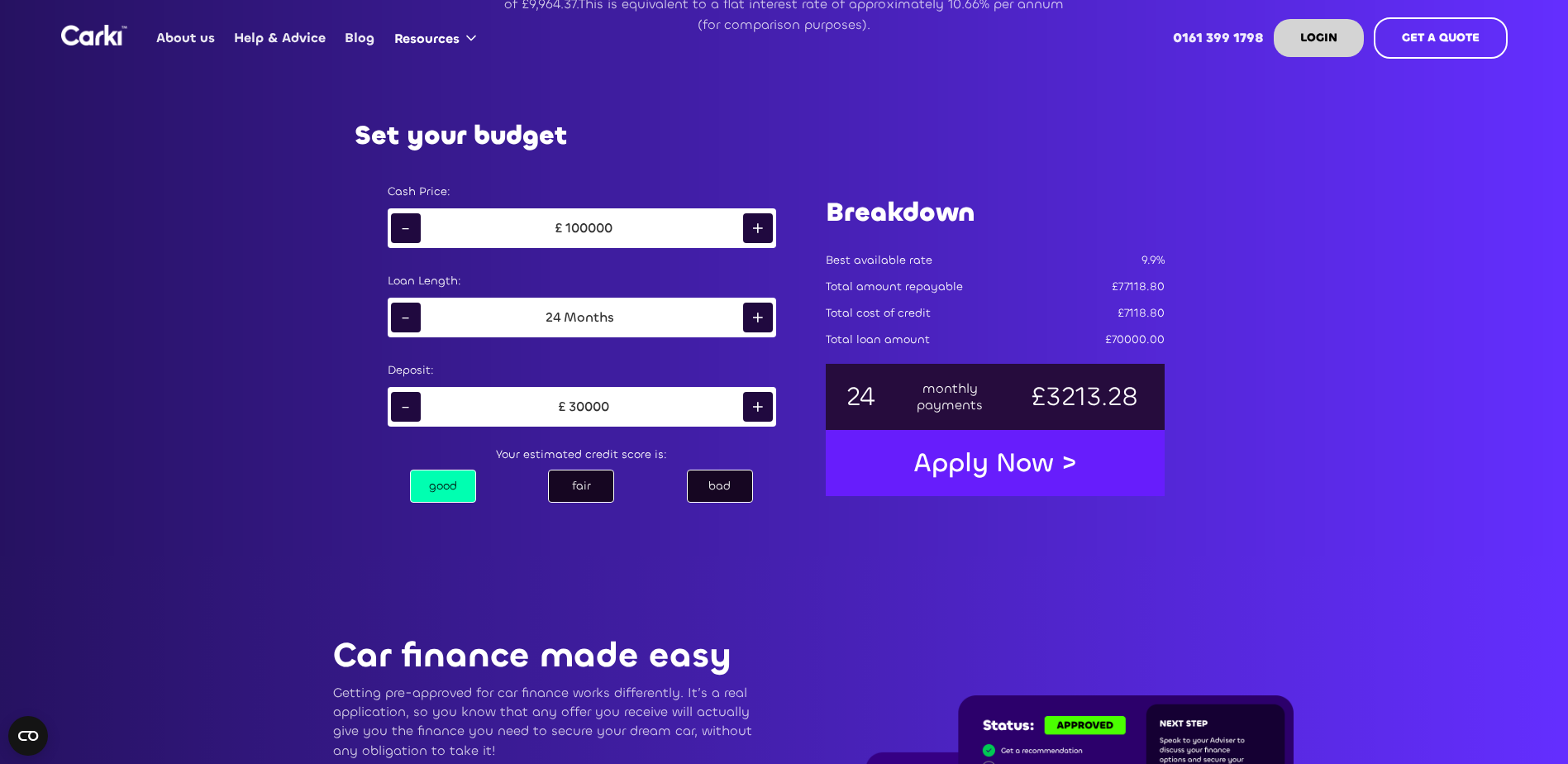
click at [757, 404] on div "+" at bounding box center [757, 407] width 30 height 30
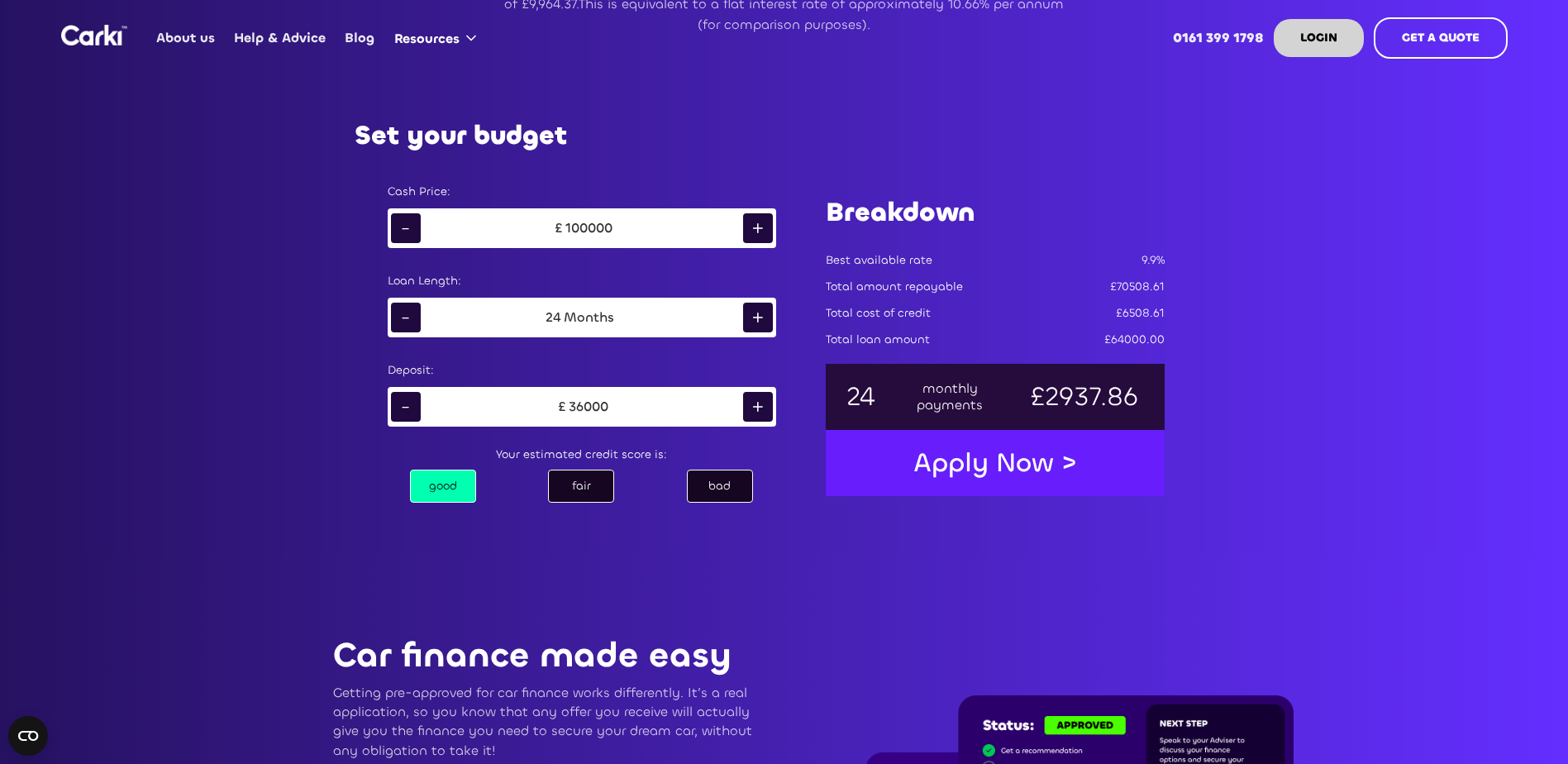
click at [757, 404] on div "+" at bounding box center [757, 407] width 30 height 30
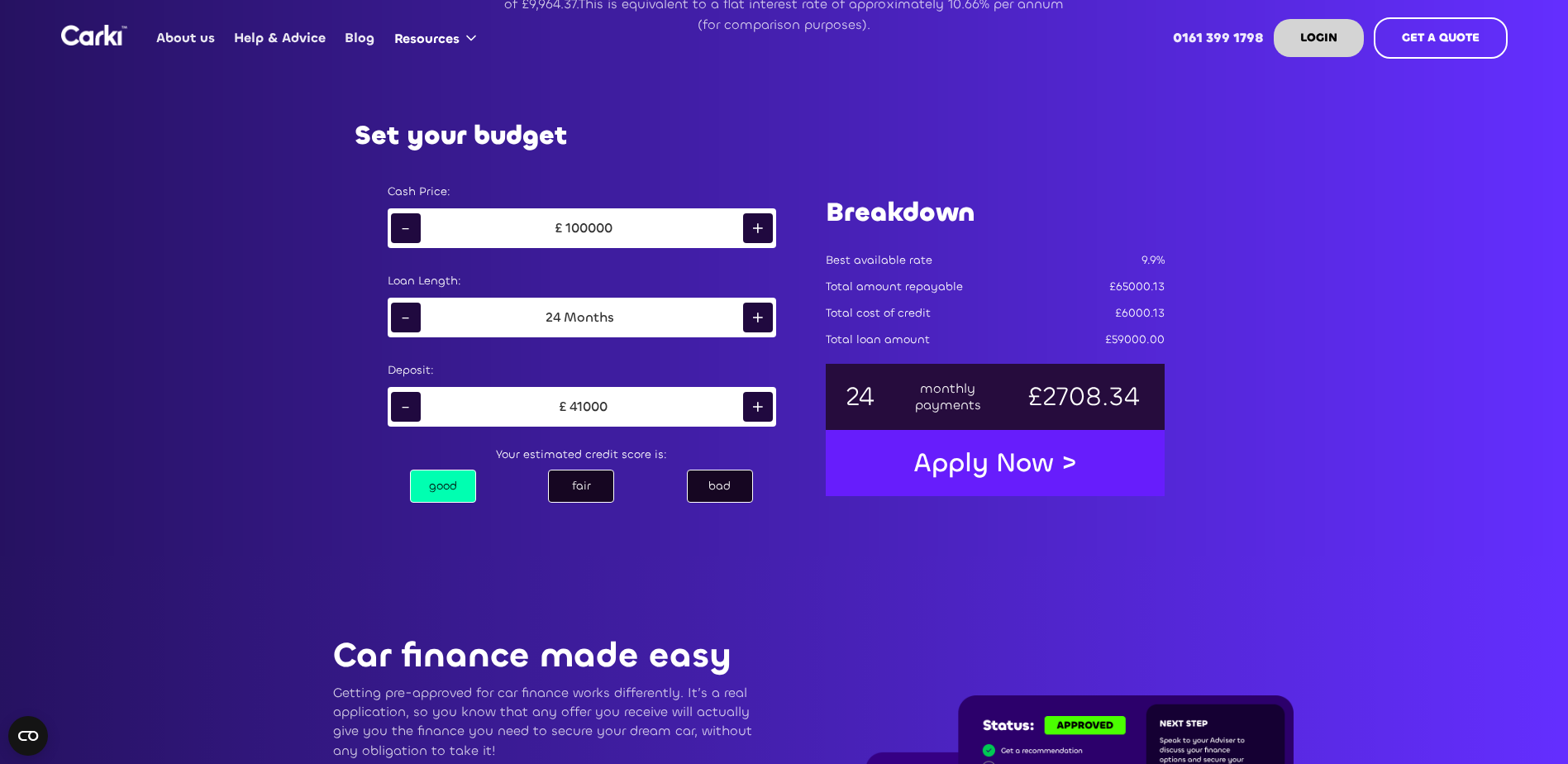
click at [757, 404] on div "+" at bounding box center [757, 407] width 30 height 30
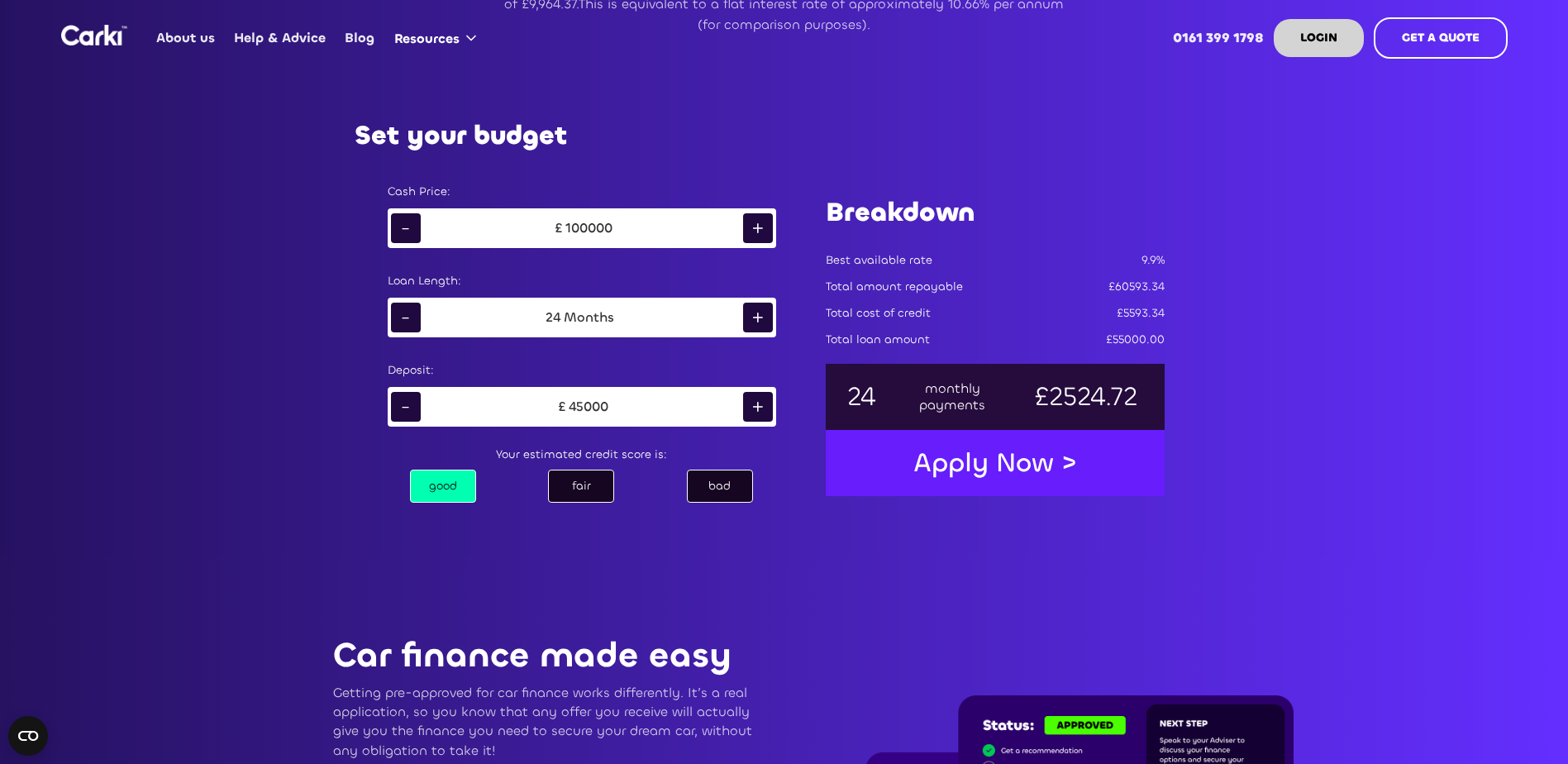
click at [757, 404] on div "+" at bounding box center [757, 407] width 30 height 30
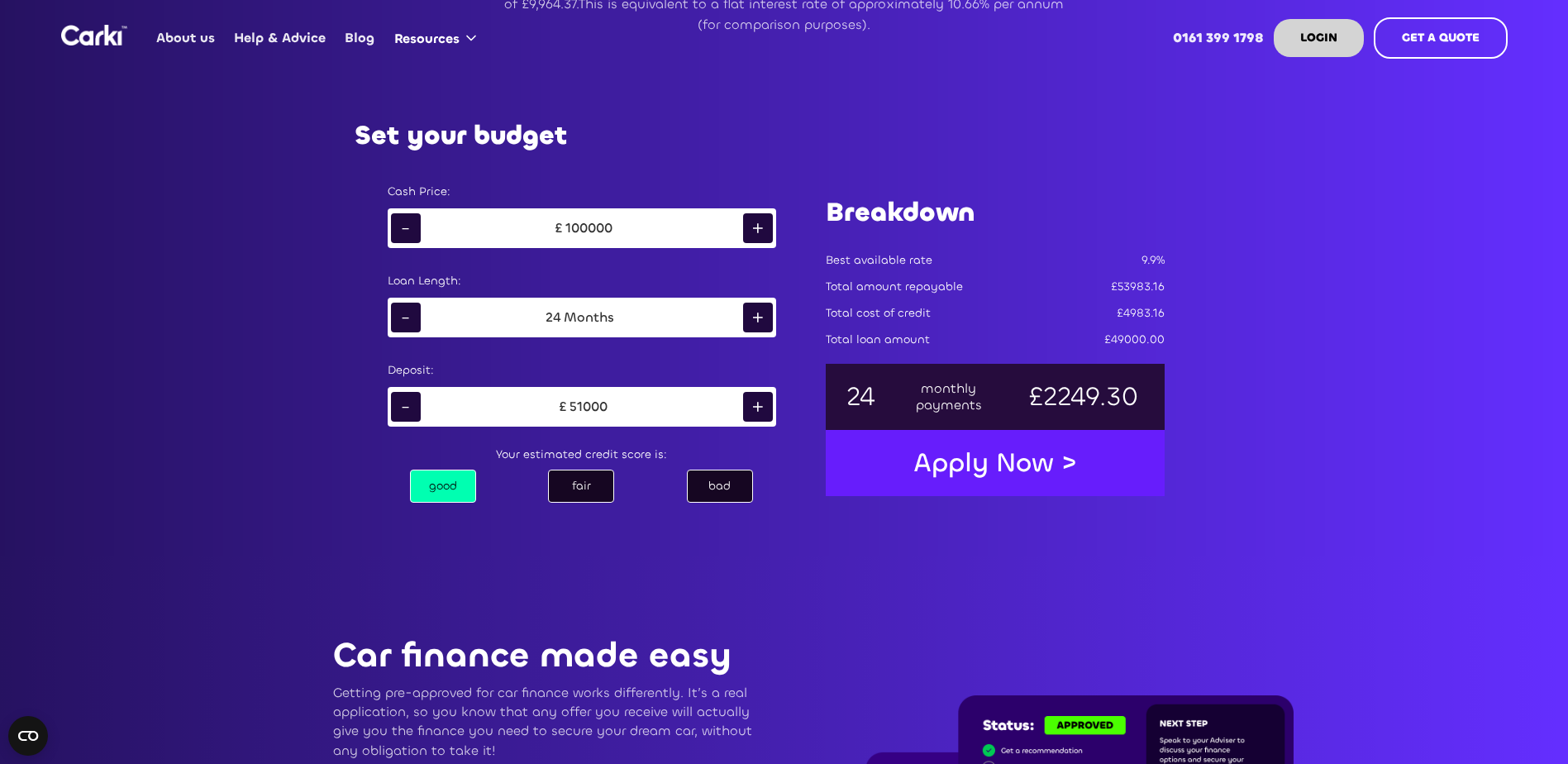
click at [757, 404] on div "+" at bounding box center [757, 407] width 30 height 30
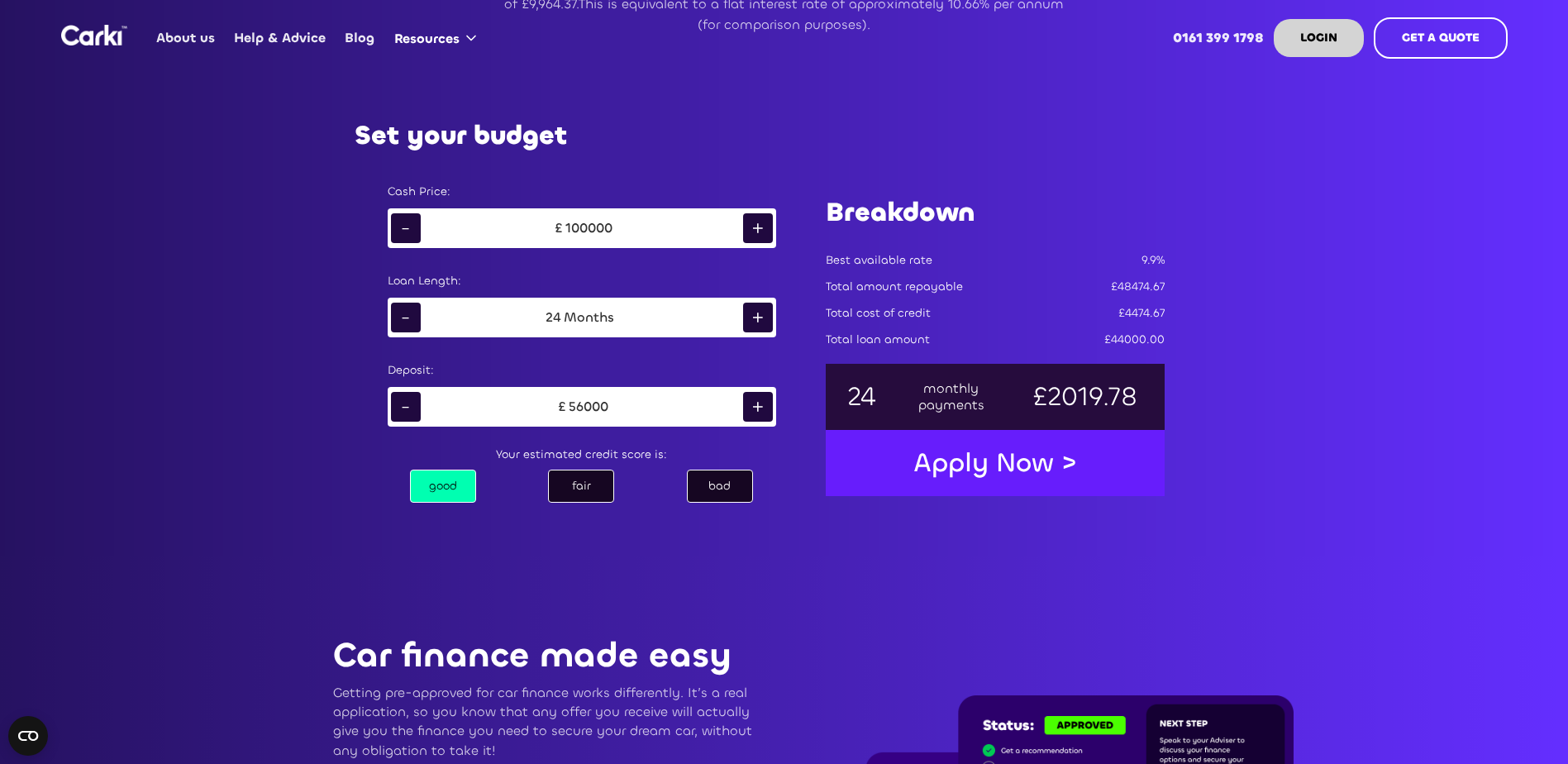
click at [757, 404] on div "+" at bounding box center [757, 407] width 30 height 30
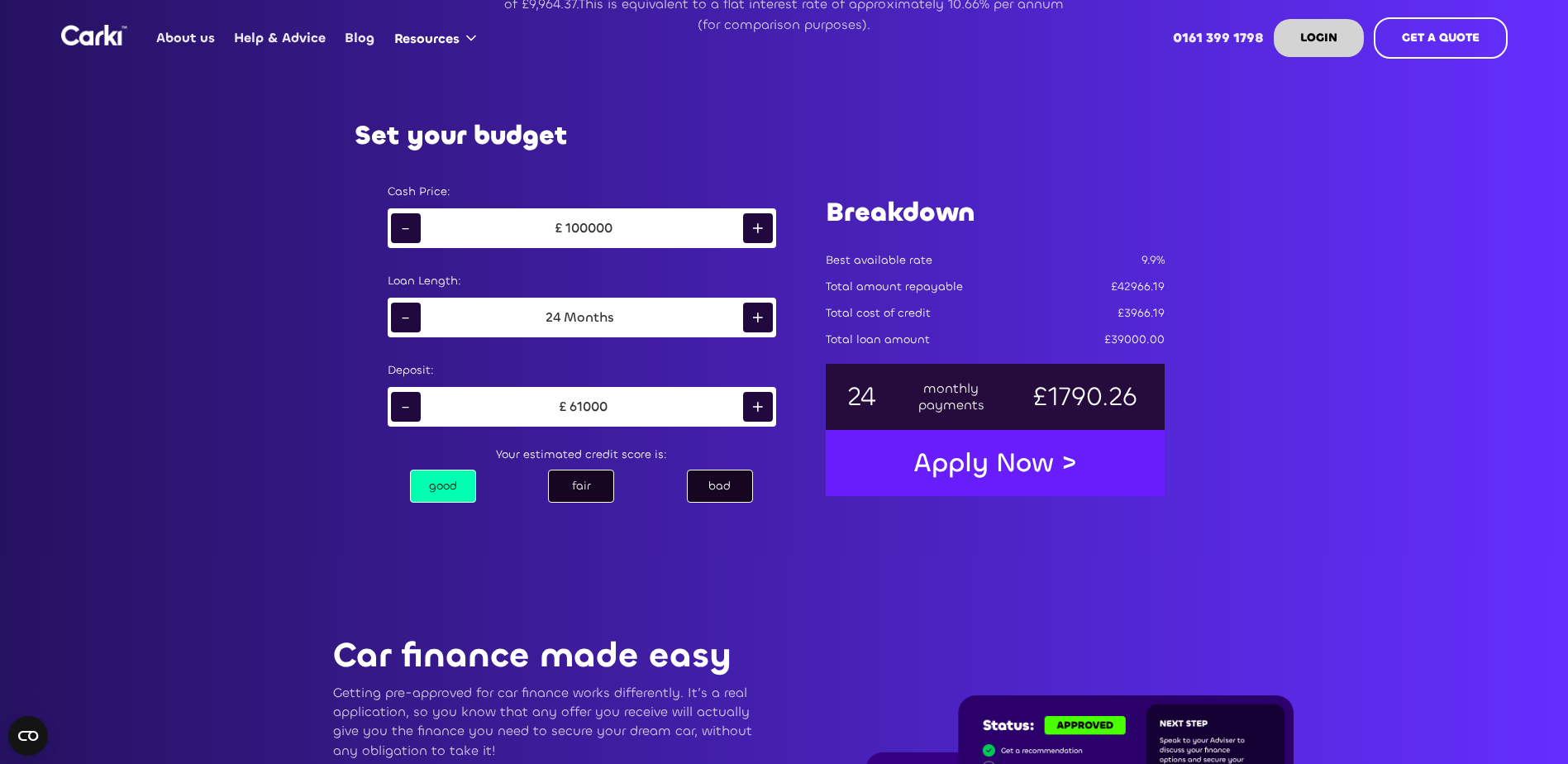
click at [757, 404] on div "+" at bounding box center [757, 407] width 30 height 30
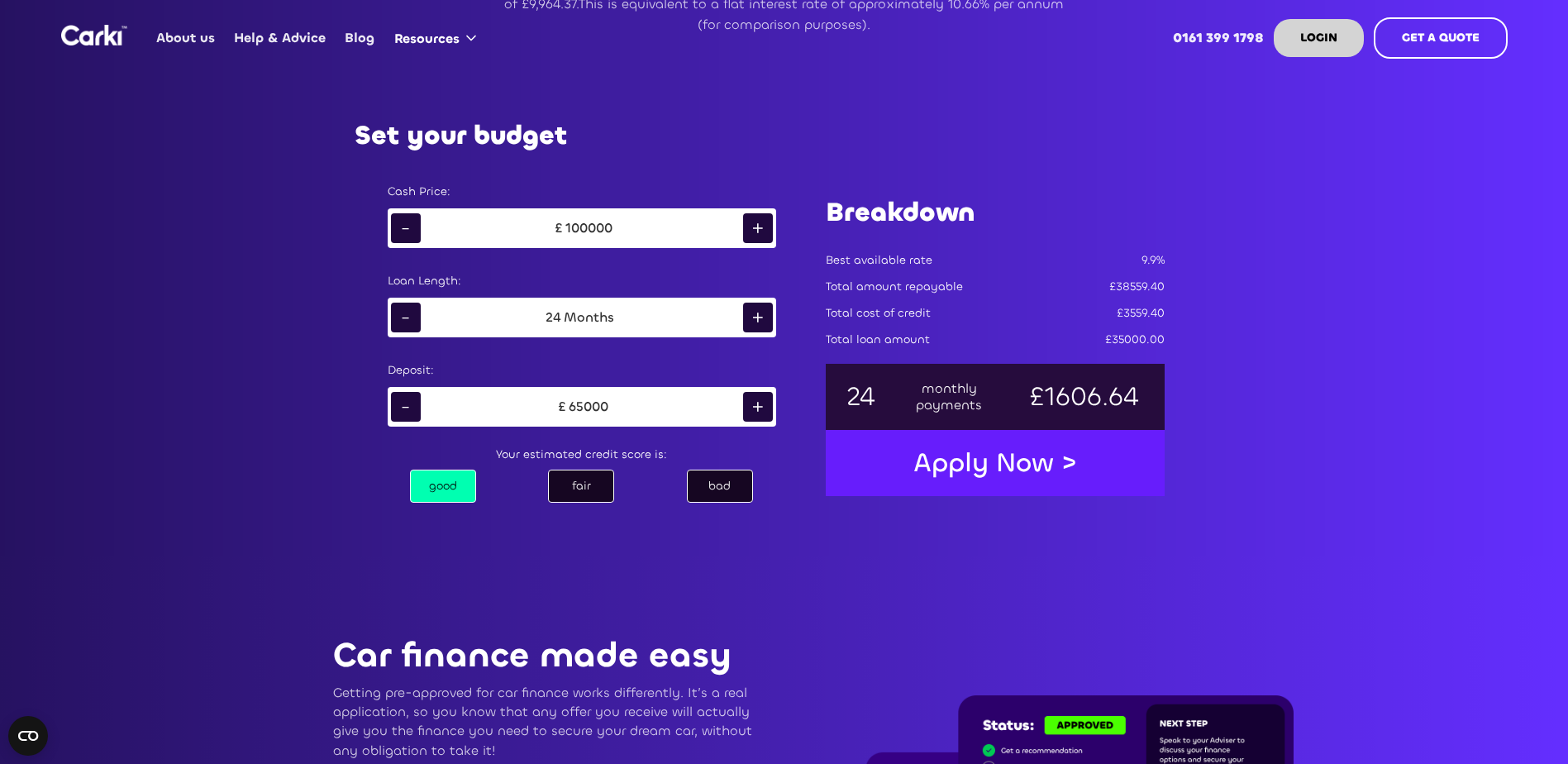
click at [757, 404] on div "+" at bounding box center [757, 407] width 30 height 30
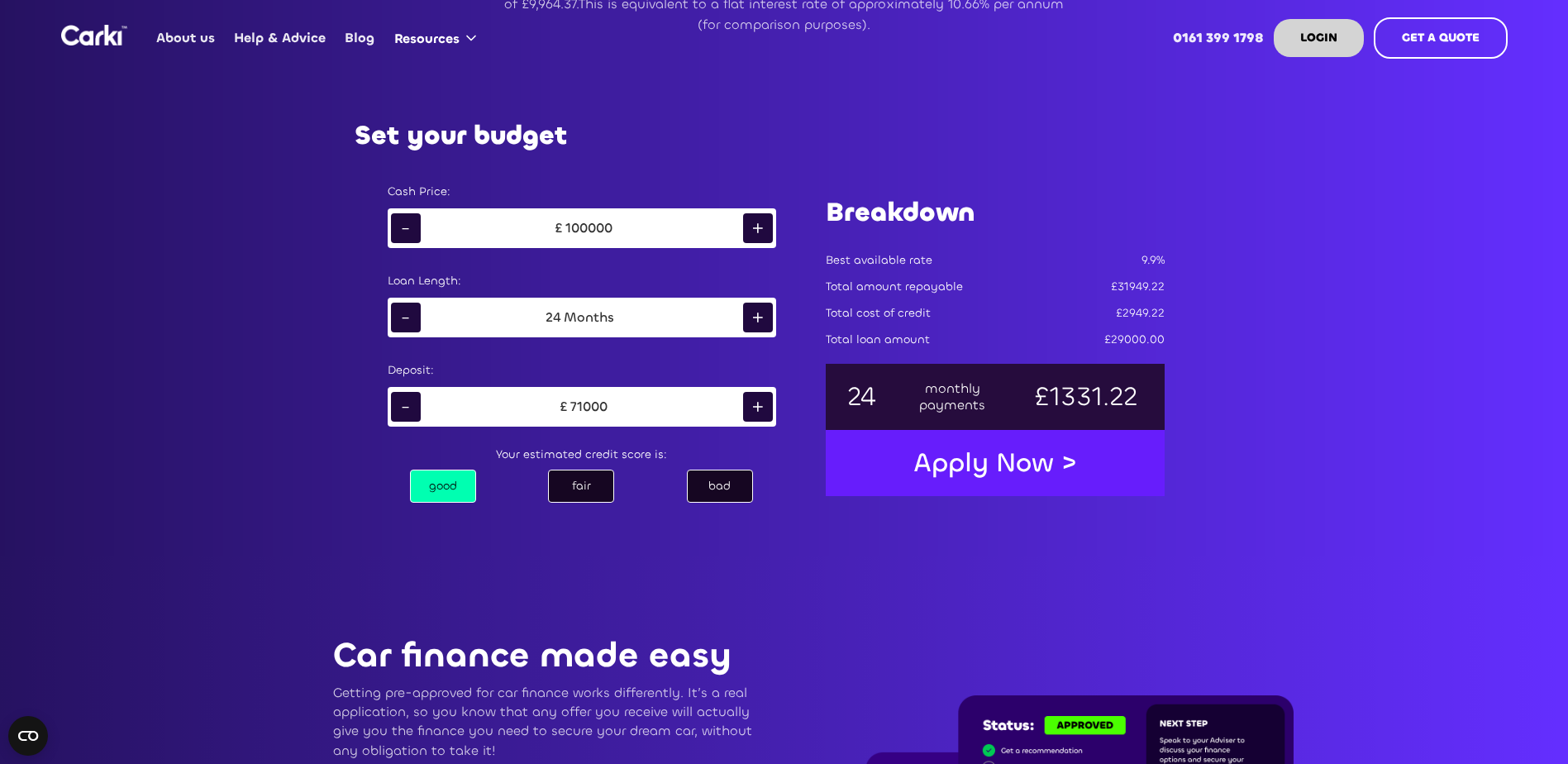
click at [757, 404] on div "+" at bounding box center [757, 407] width 30 height 30
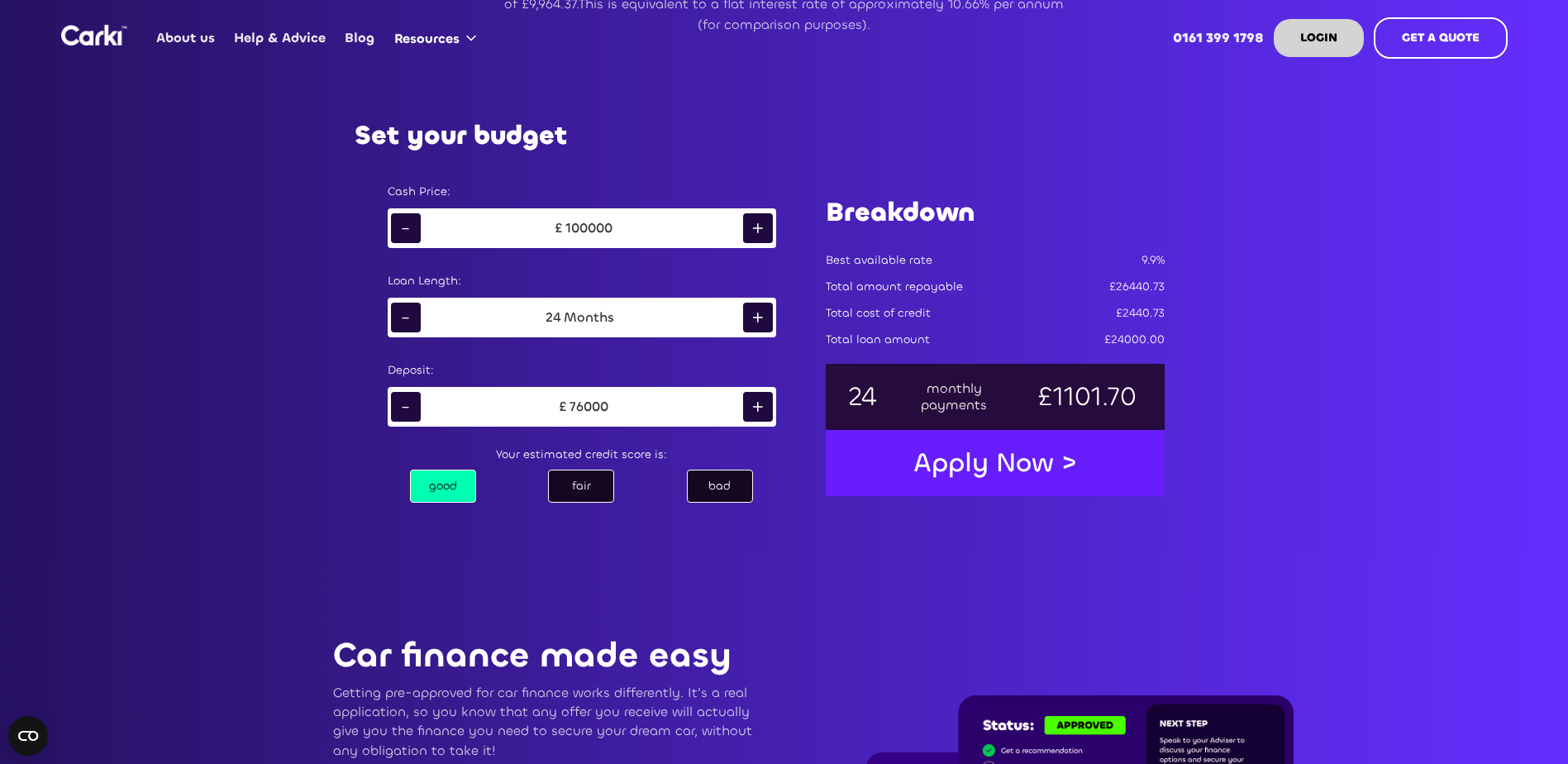
click at [757, 404] on div "+" at bounding box center [757, 407] width 30 height 30
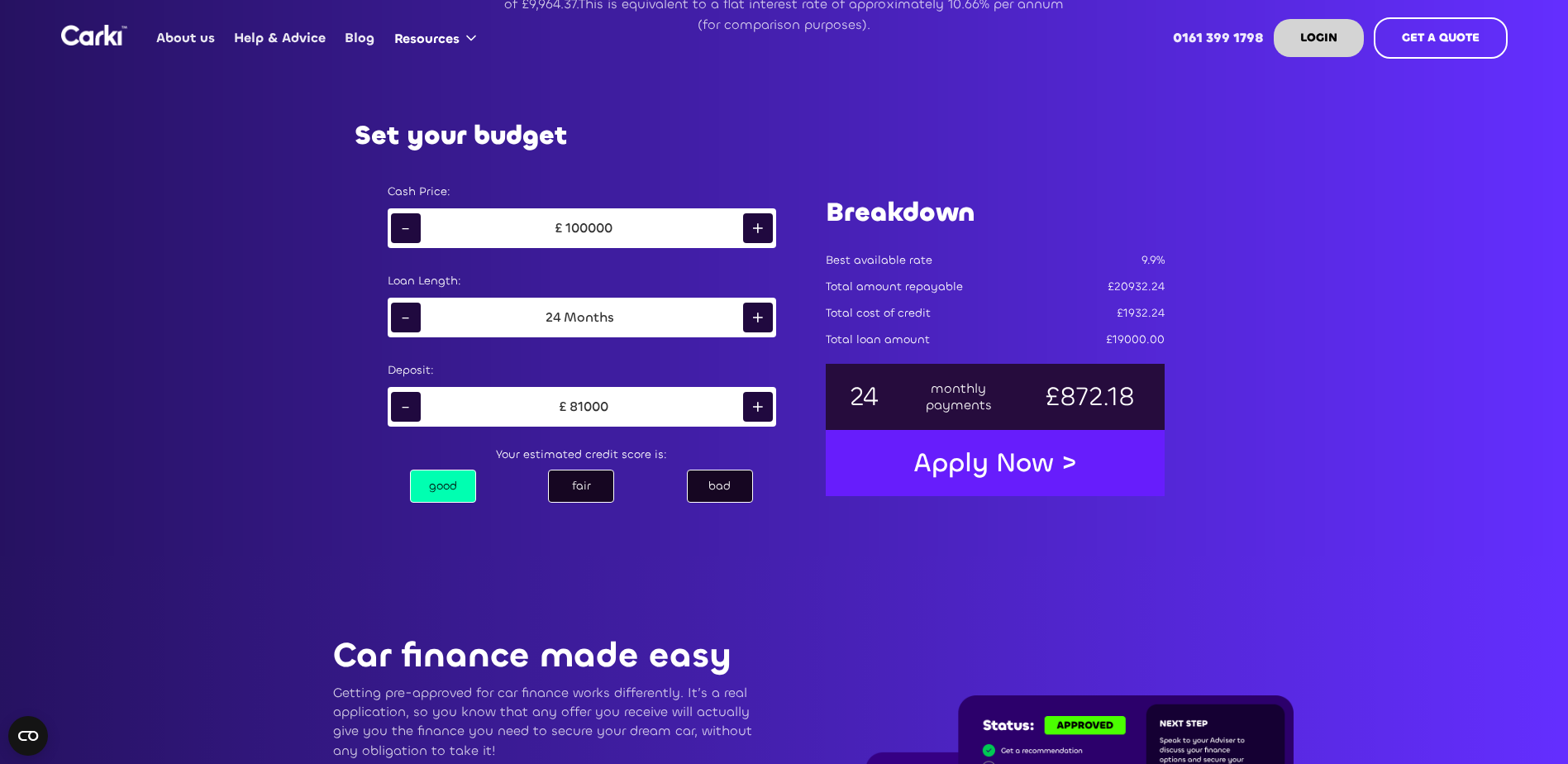
click at [757, 404] on div "+" at bounding box center [757, 407] width 30 height 30
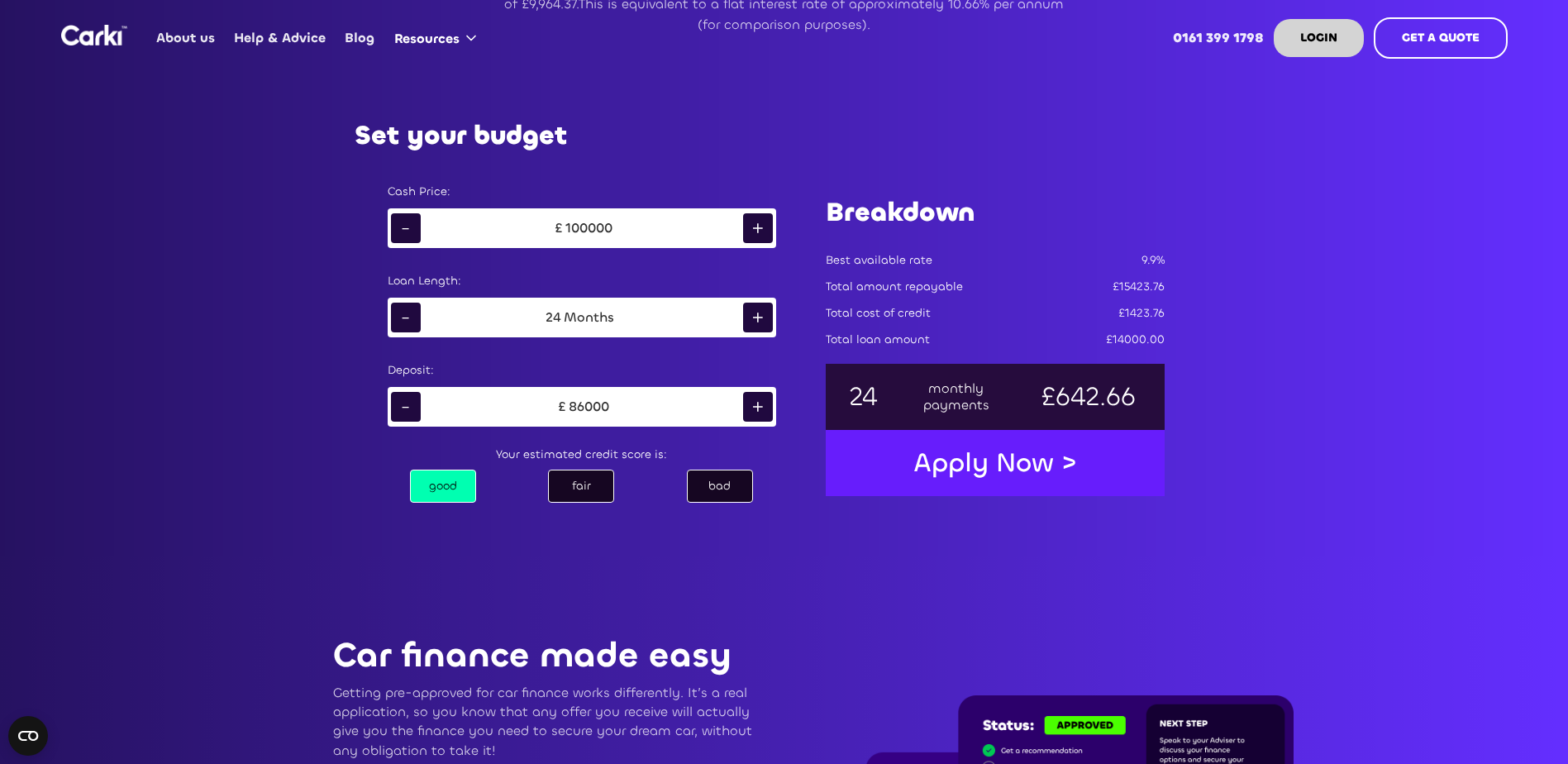
click at [757, 404] on div "+" at bounding box center [757, 407] width 30 height 30
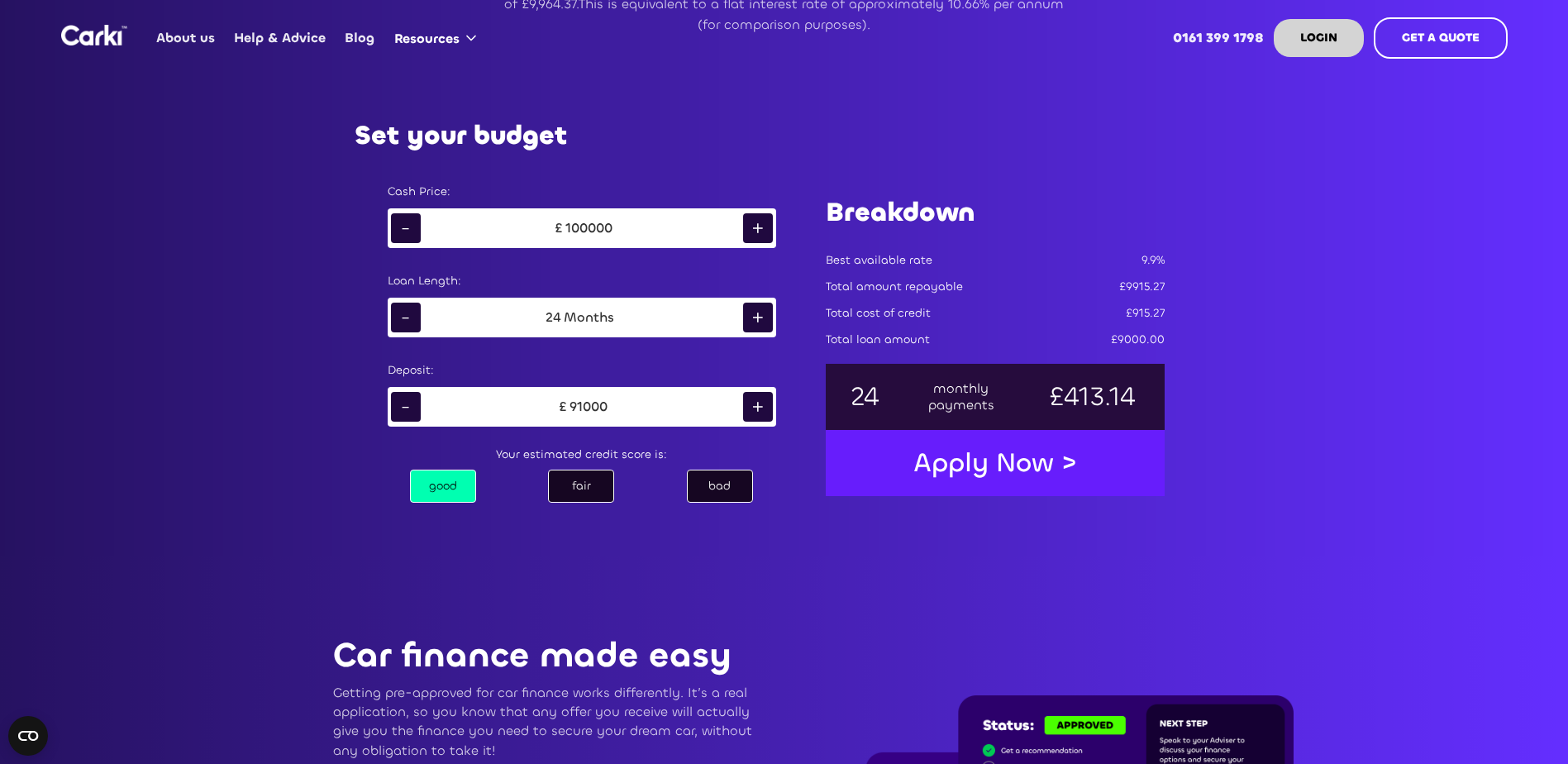
click at [757, 404] on div "+" at bounding box center [757, 407] width 30 height 30
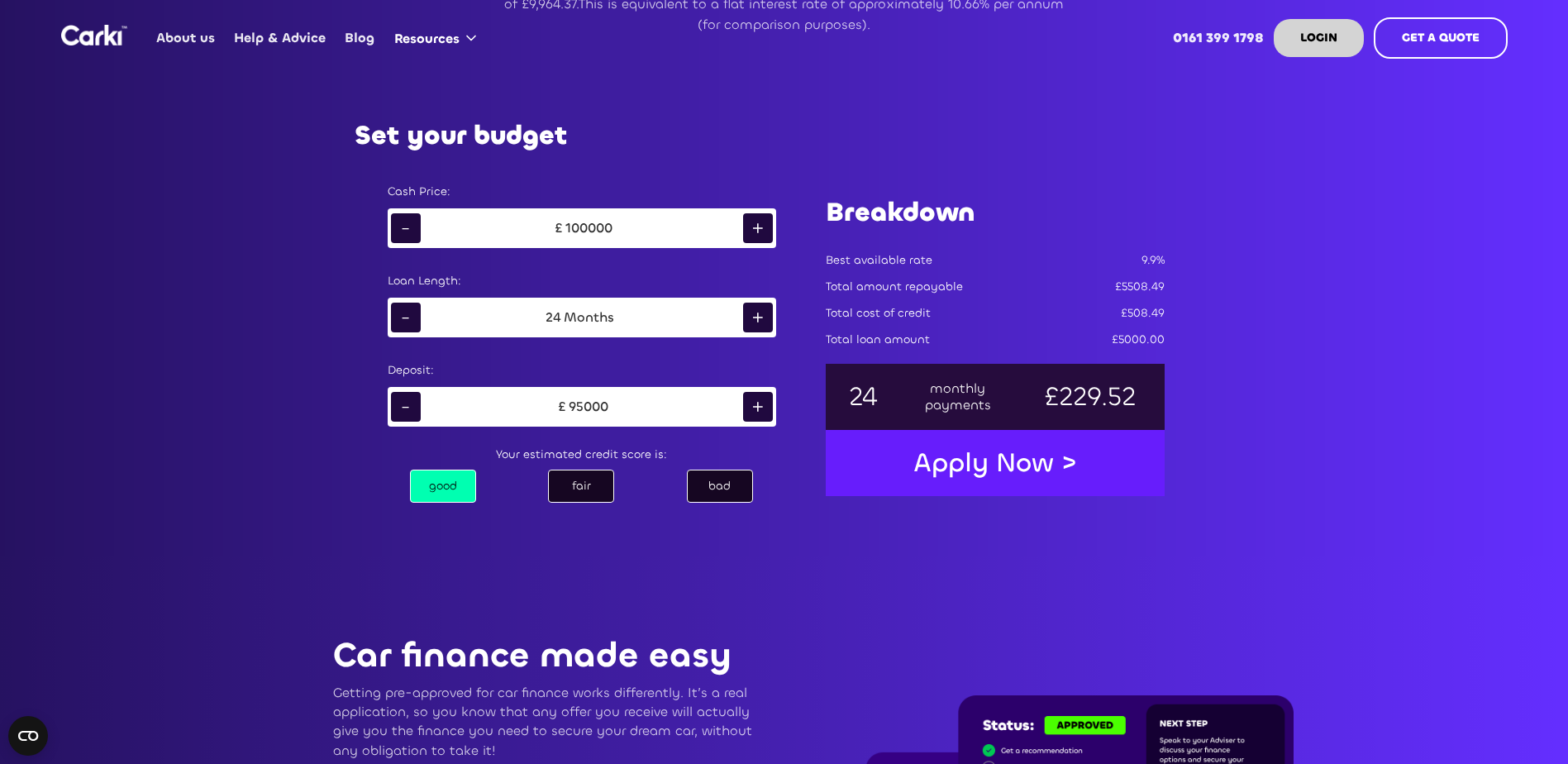
click at [757, 404] on div "+" at bounding box center [757, 407] width 30 height 30
click at [406, 402] on div "-" at bounding box center [406, 407] width 30 height 30
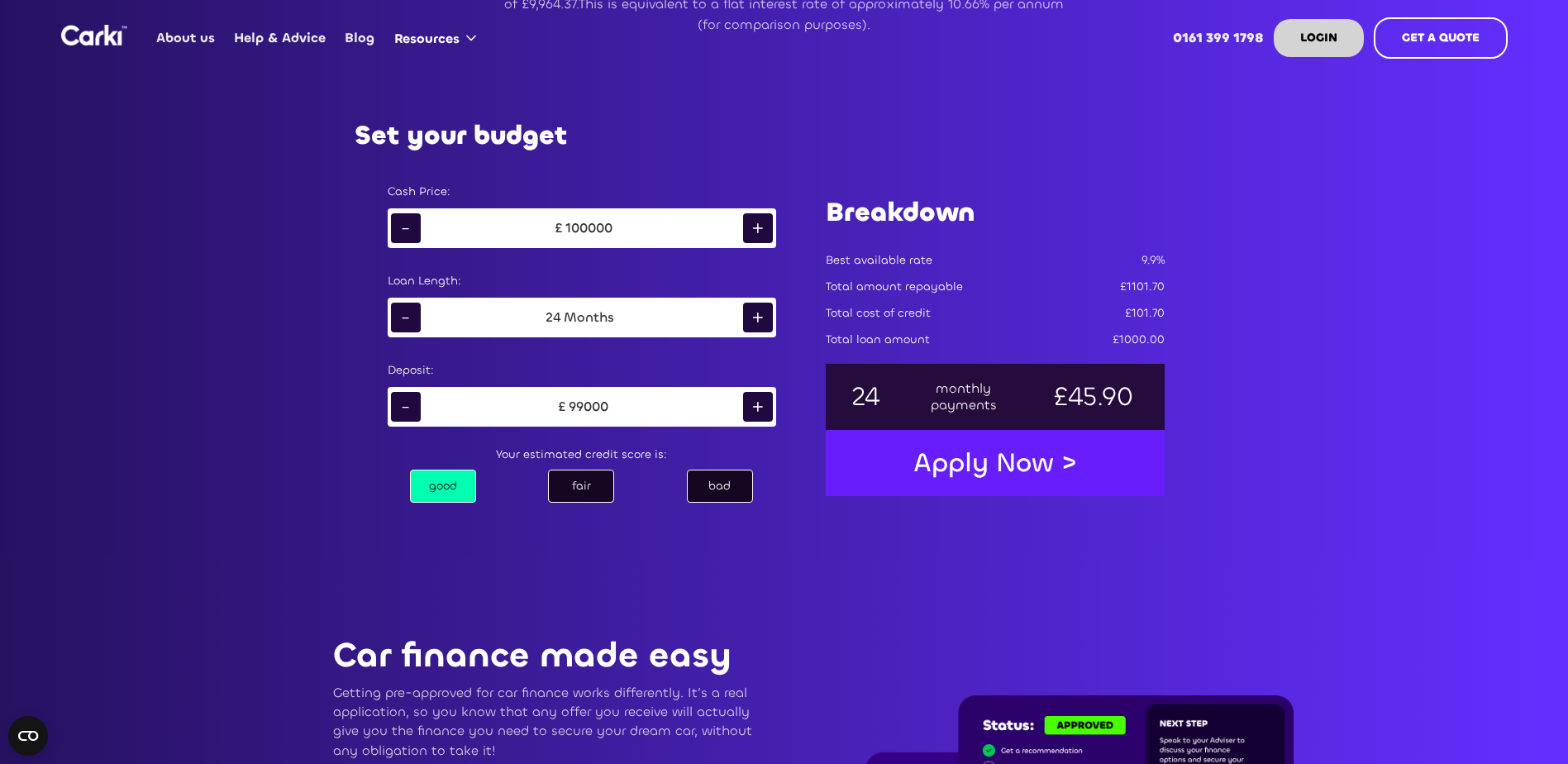
click at [708, 486] on div "bad" at bounding box center [719, 486] width 66 height 33
click at [430, 483] on div "good" at bounding box center [443, 486] width 66 height 33
click at [717, 496] on div "bad" at bounding box center [719, 486] width 66 height 33
click at [434, 486] on div "good" at bounding box center [443, 486] width 66 height 33
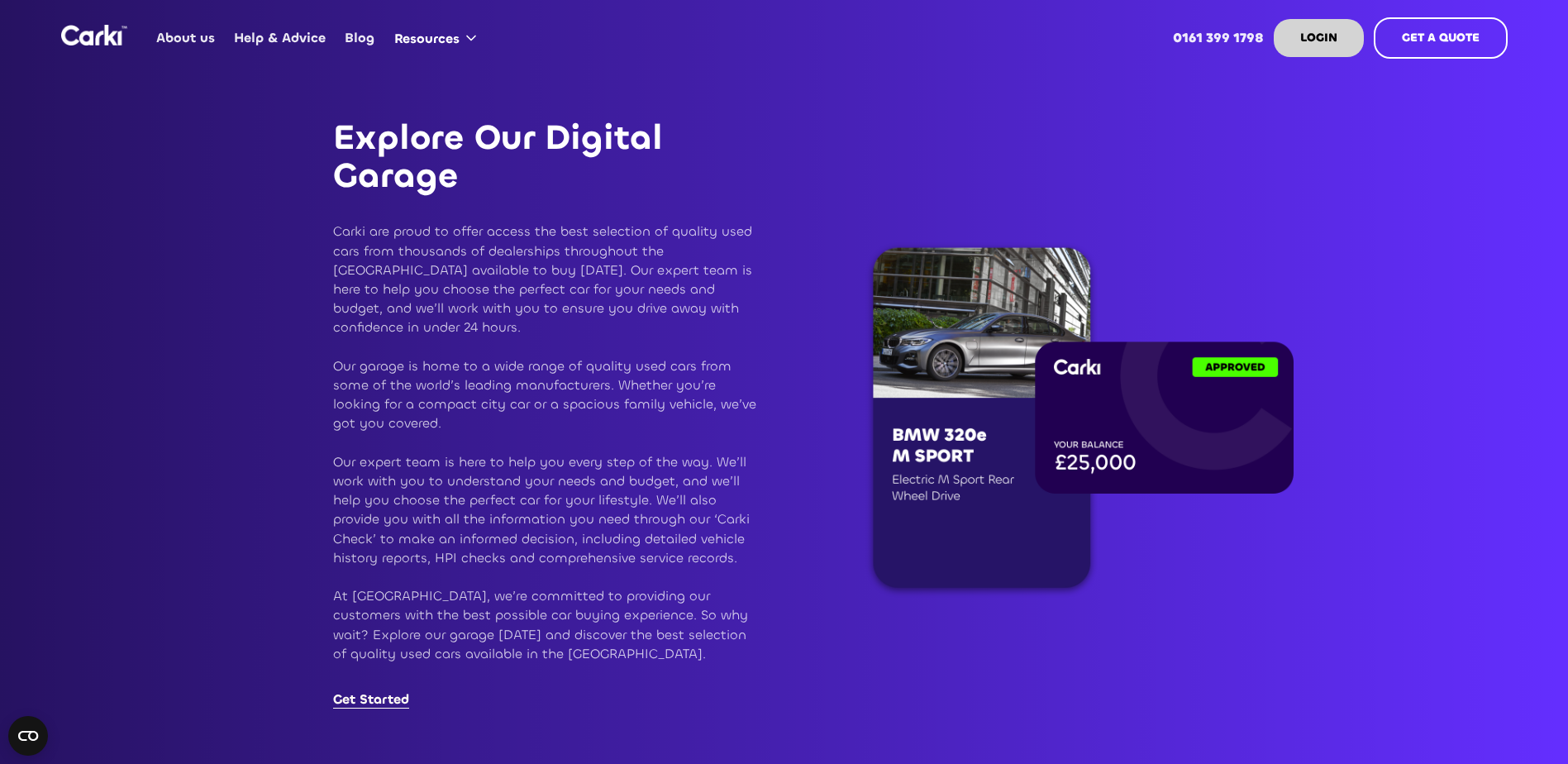
scroll to position [2067, 0]
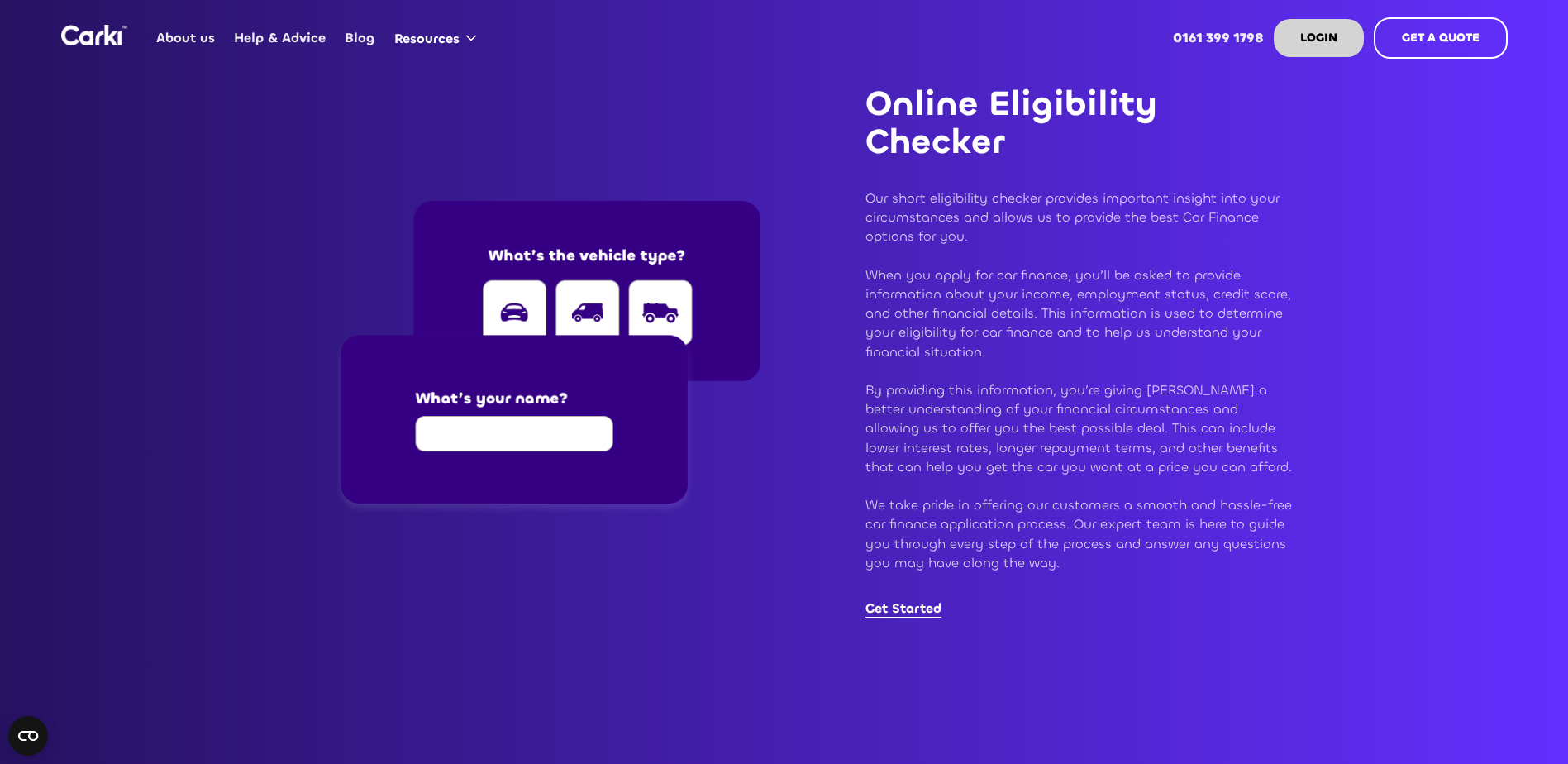
click at [514, 441] on img at bounding box center [548, 358] width 428 height 315
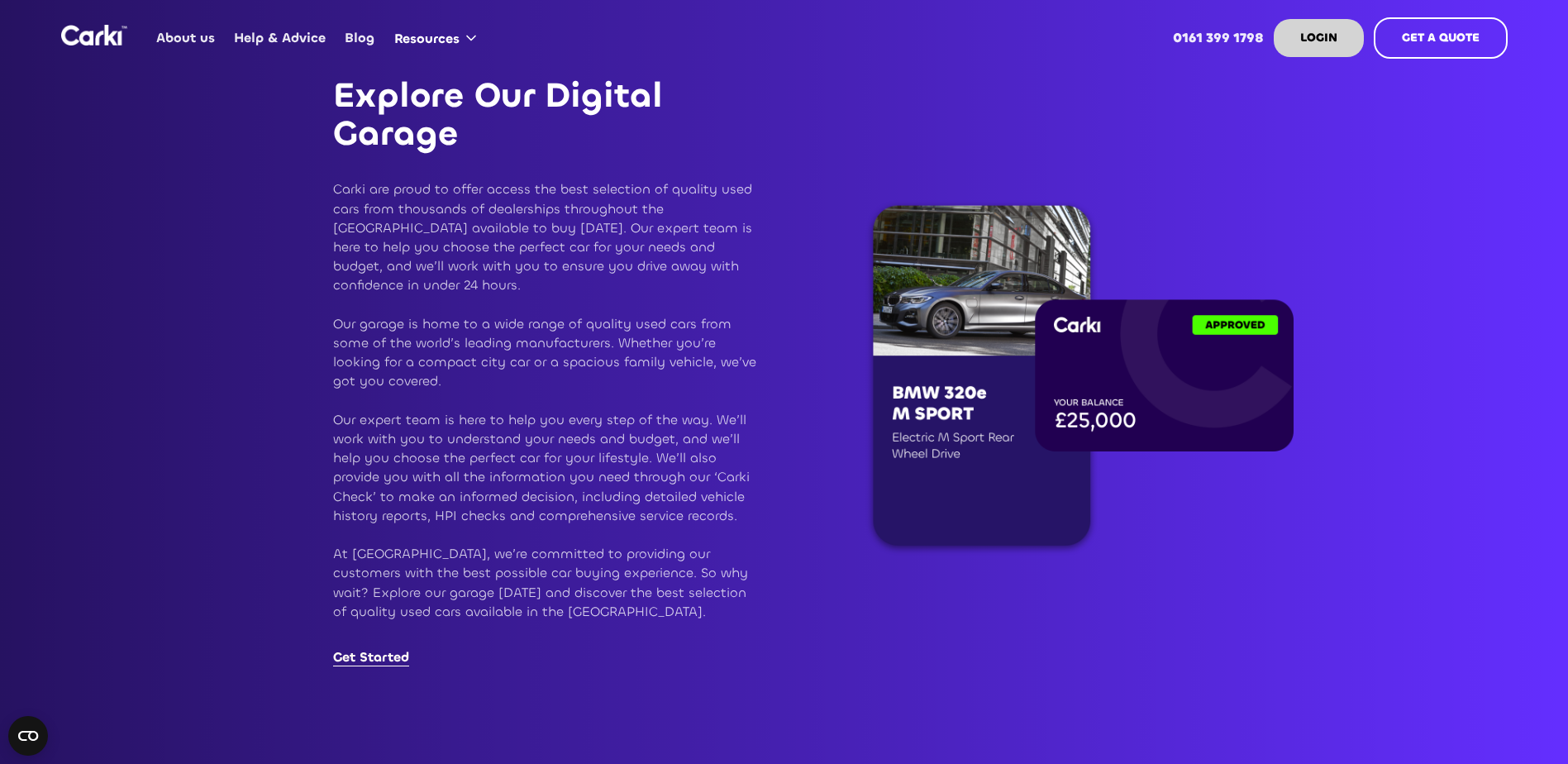
scroll to position [2812, 0]
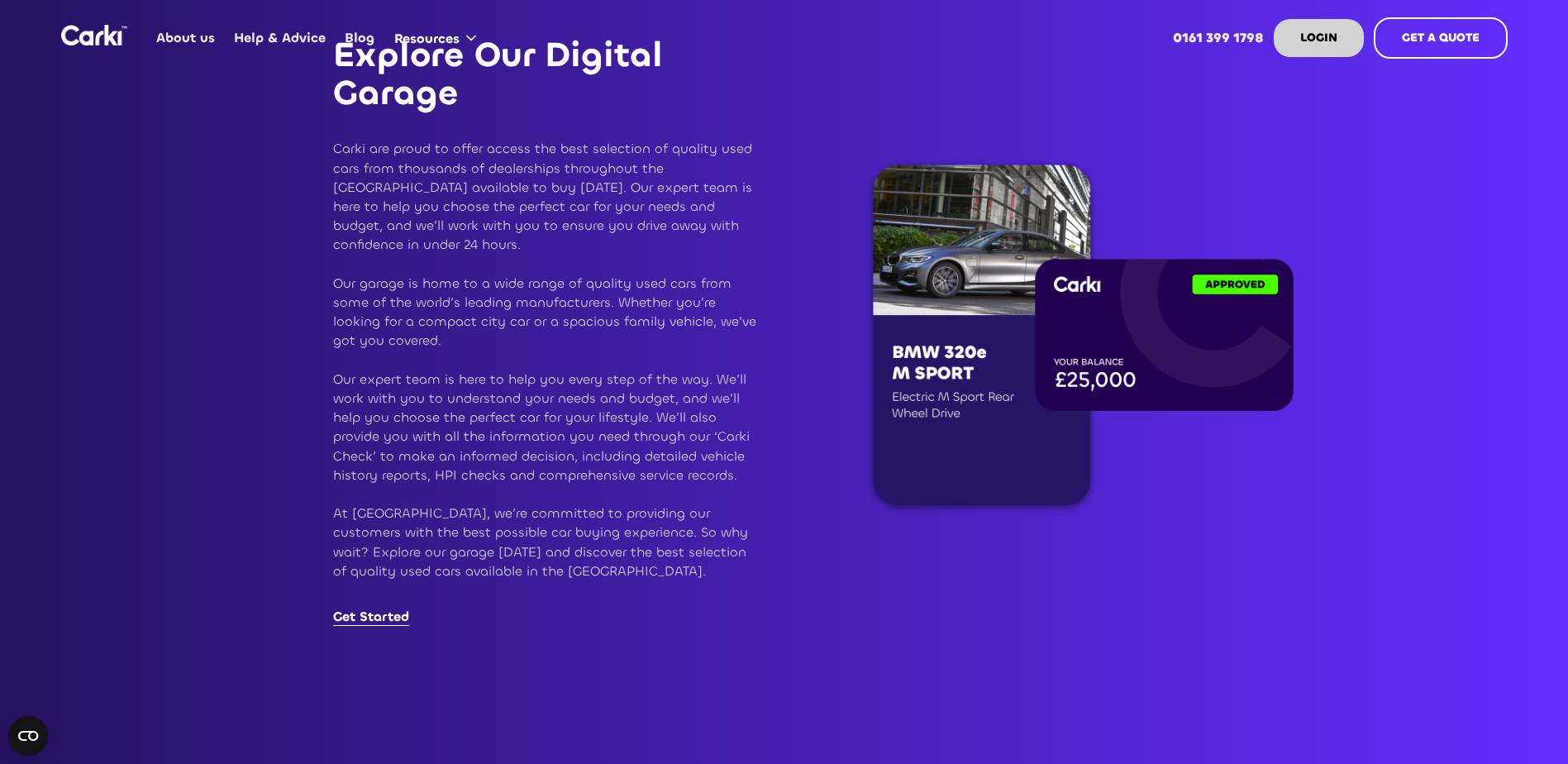
click at [389, 608] on link "Get Started" at bounding box center [371, 617] width 76 height 18
